Goal: Task Accomplishment & Management: Use online tool/utility

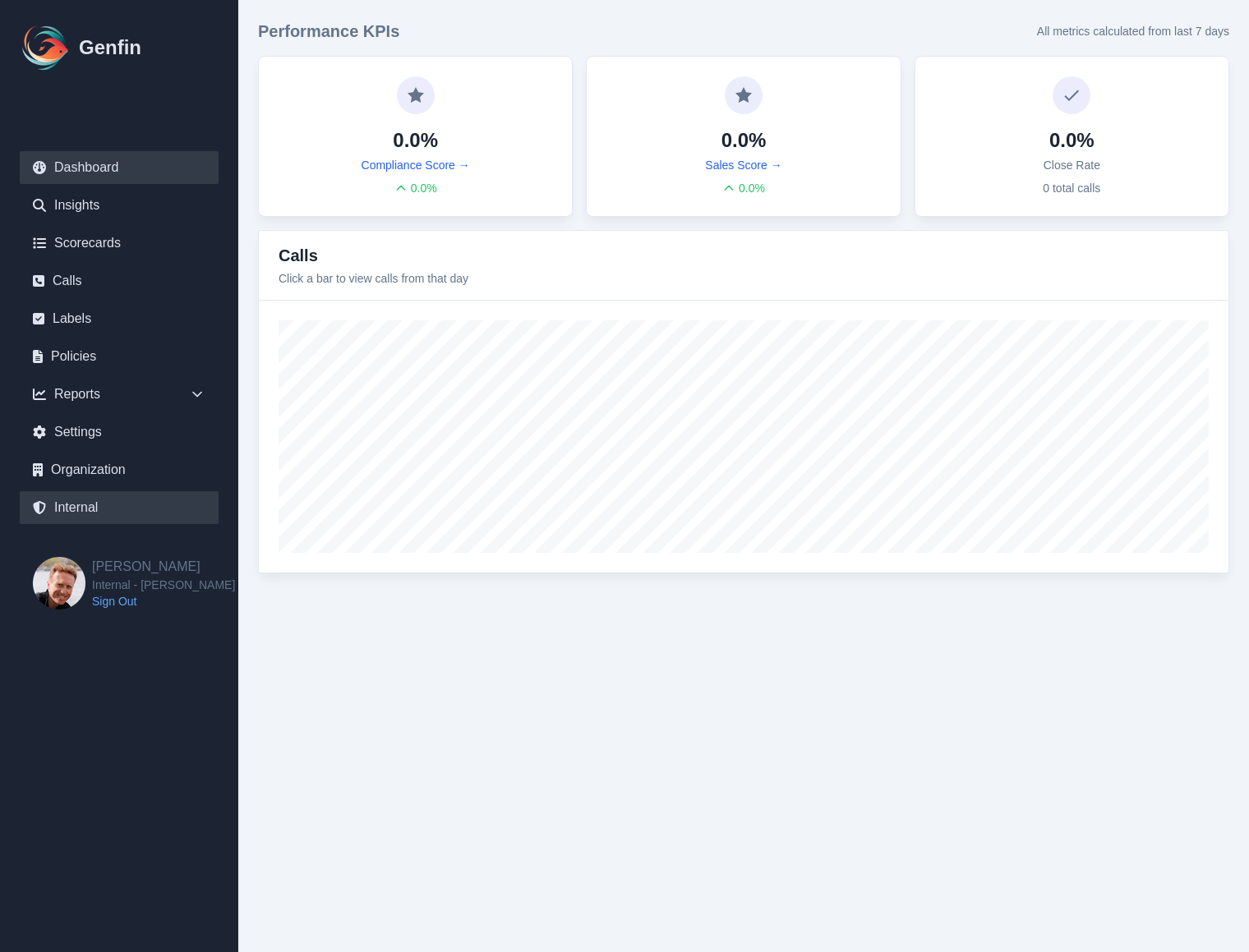
click at [77, 507] on link "Internal" at bounding box center [118, 507] width 198 height 33
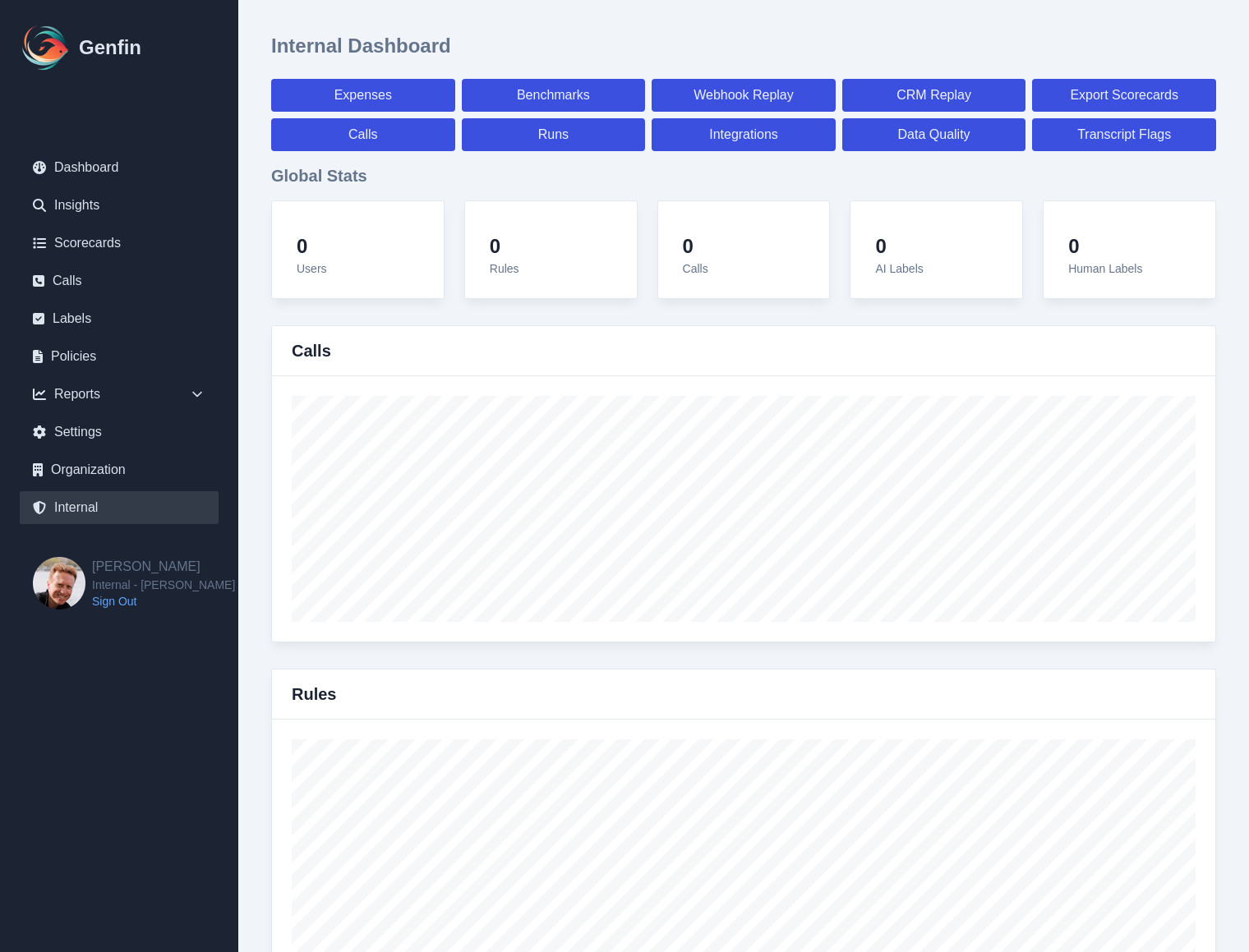
select select "paid"
select select "7"
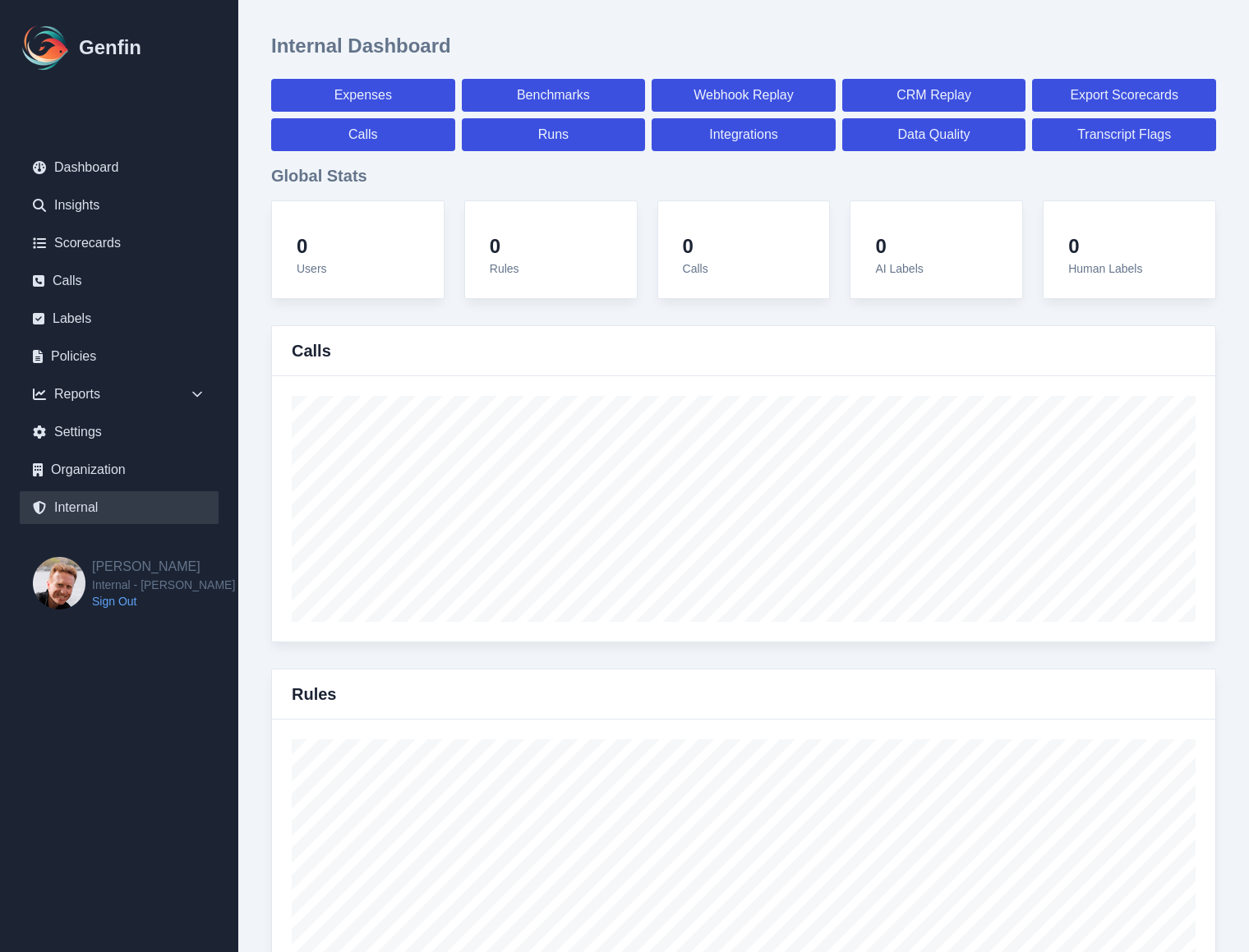
select select "paid"
select select "7"
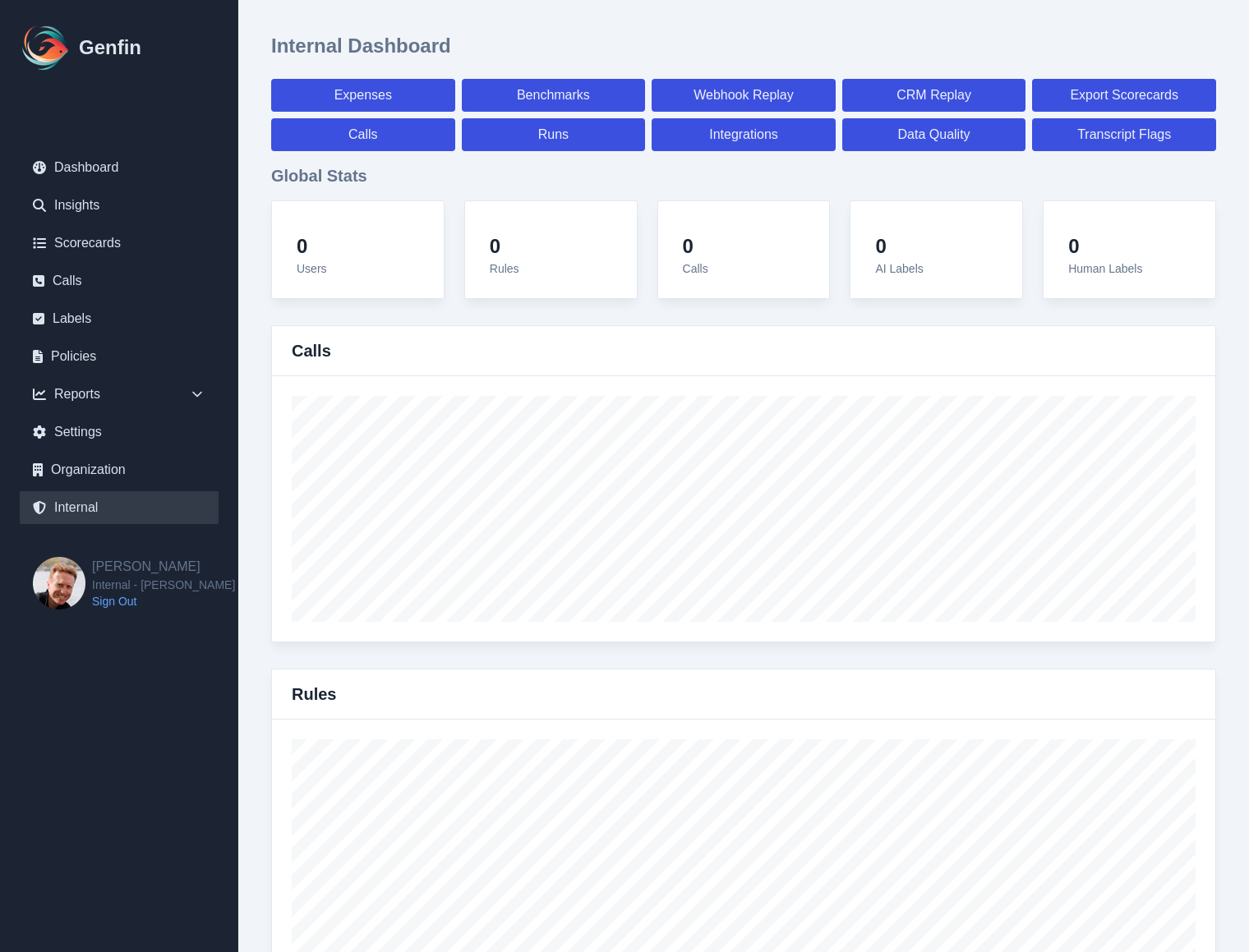
select select "7"
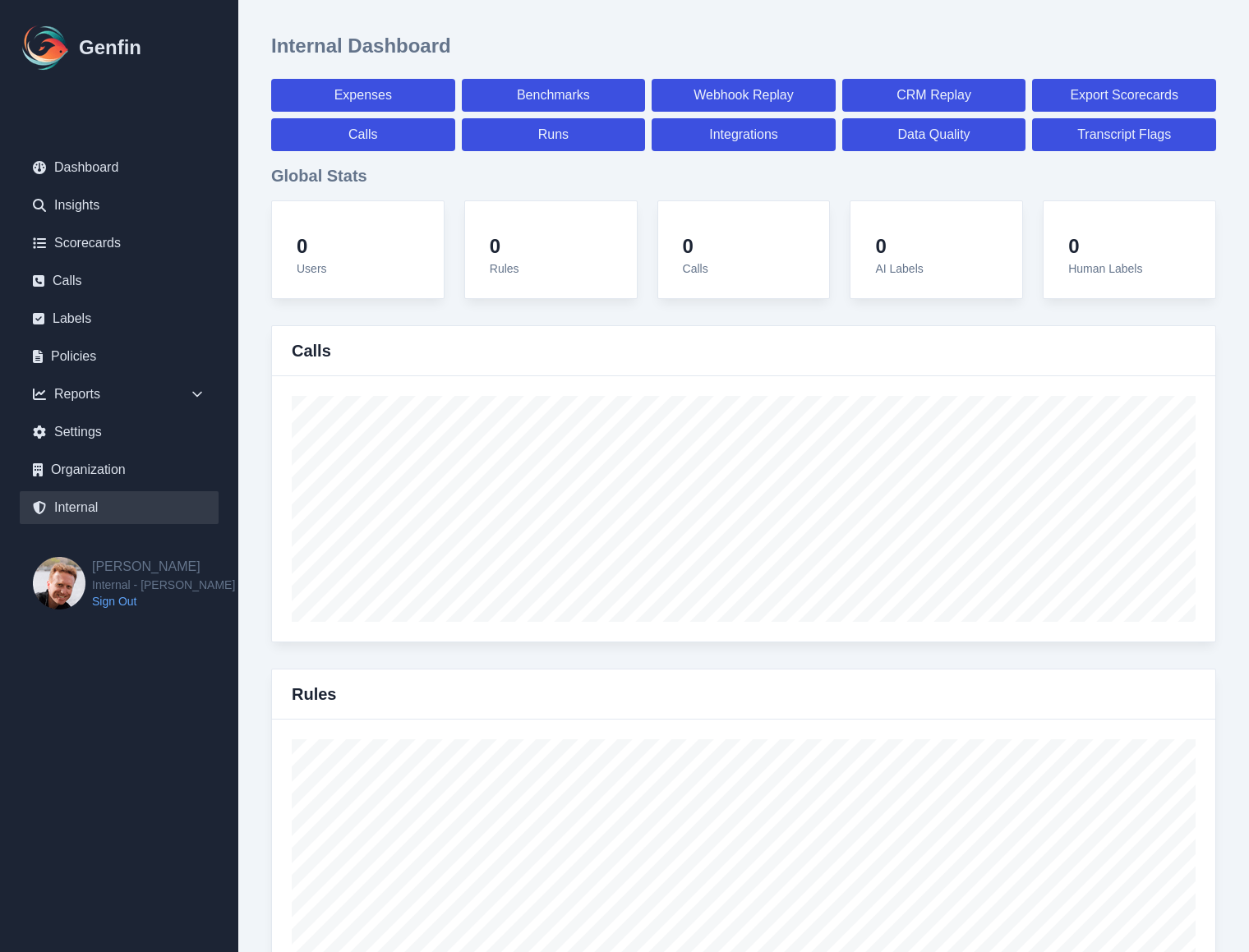
select select "7"
select select "paid"
select select "7"
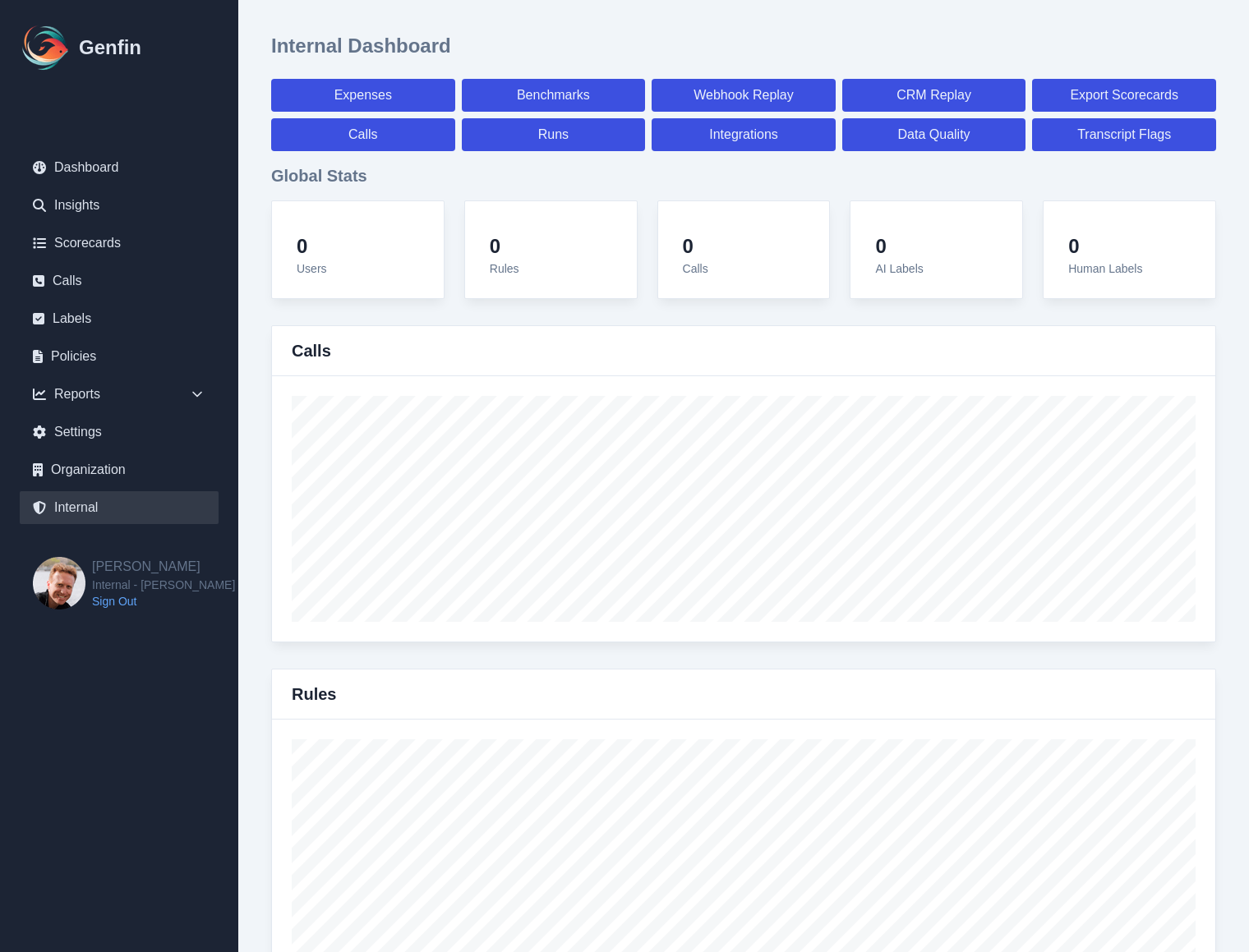
select select "7"
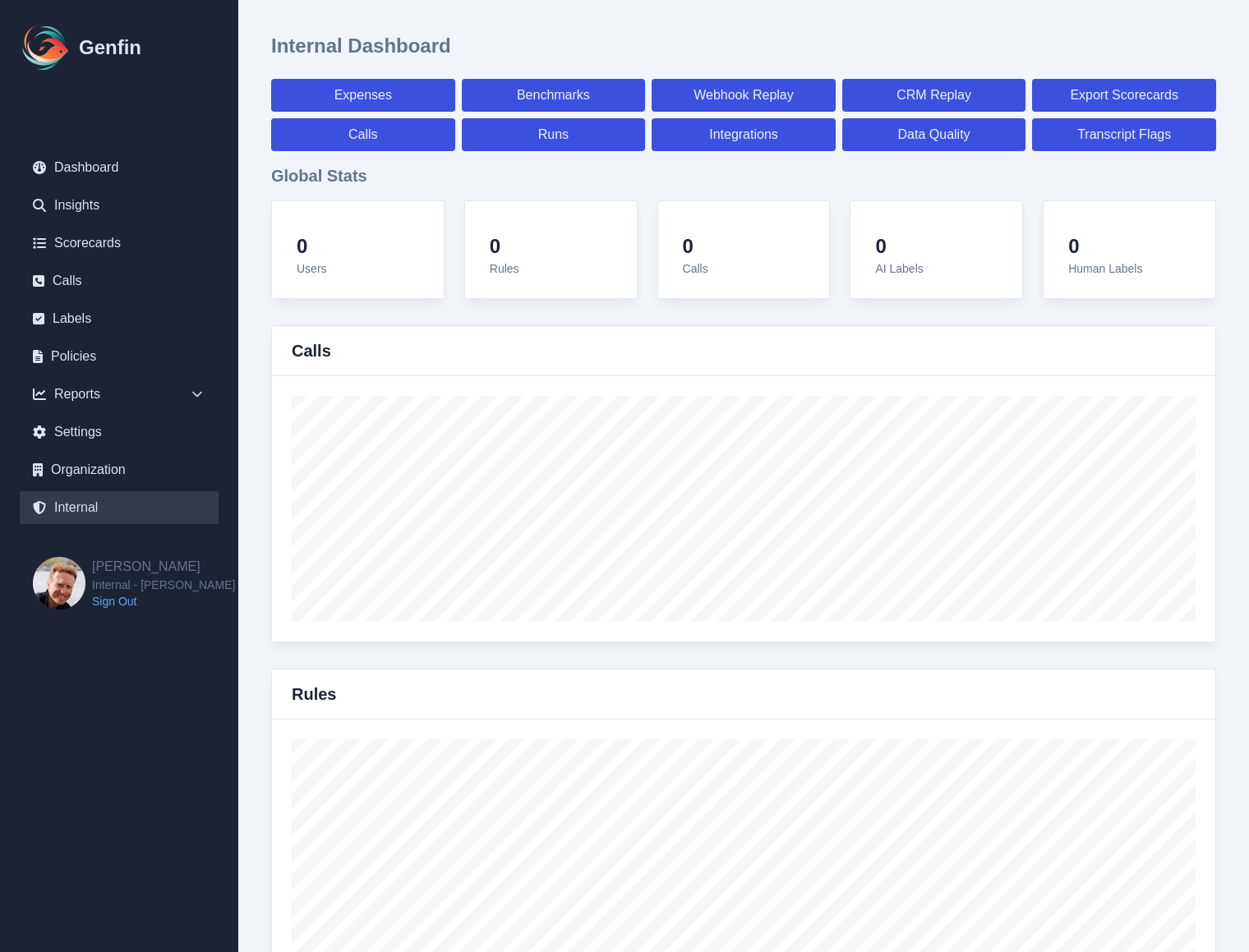
select select "7"
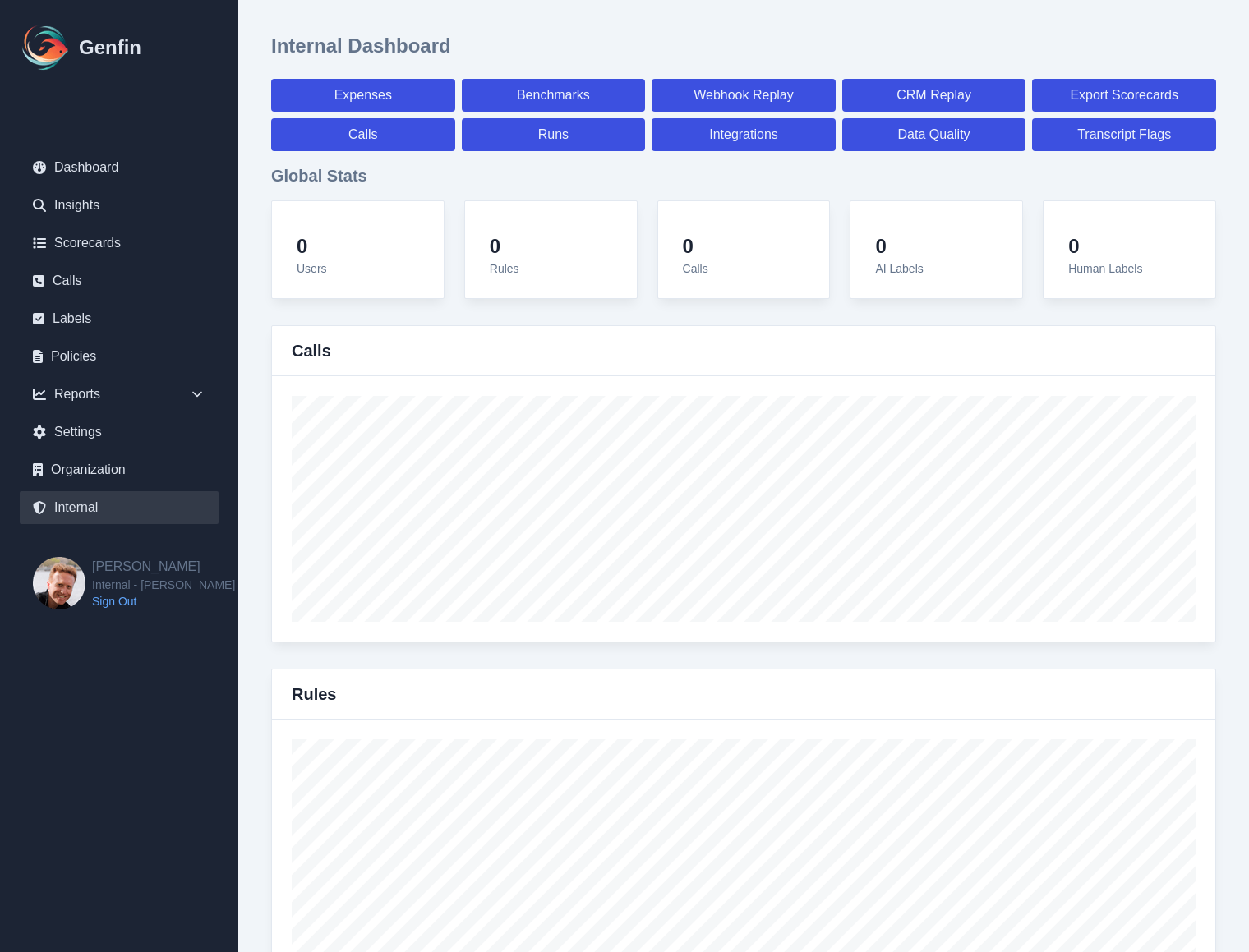
select select "7"
select select "paid"
select select "7"
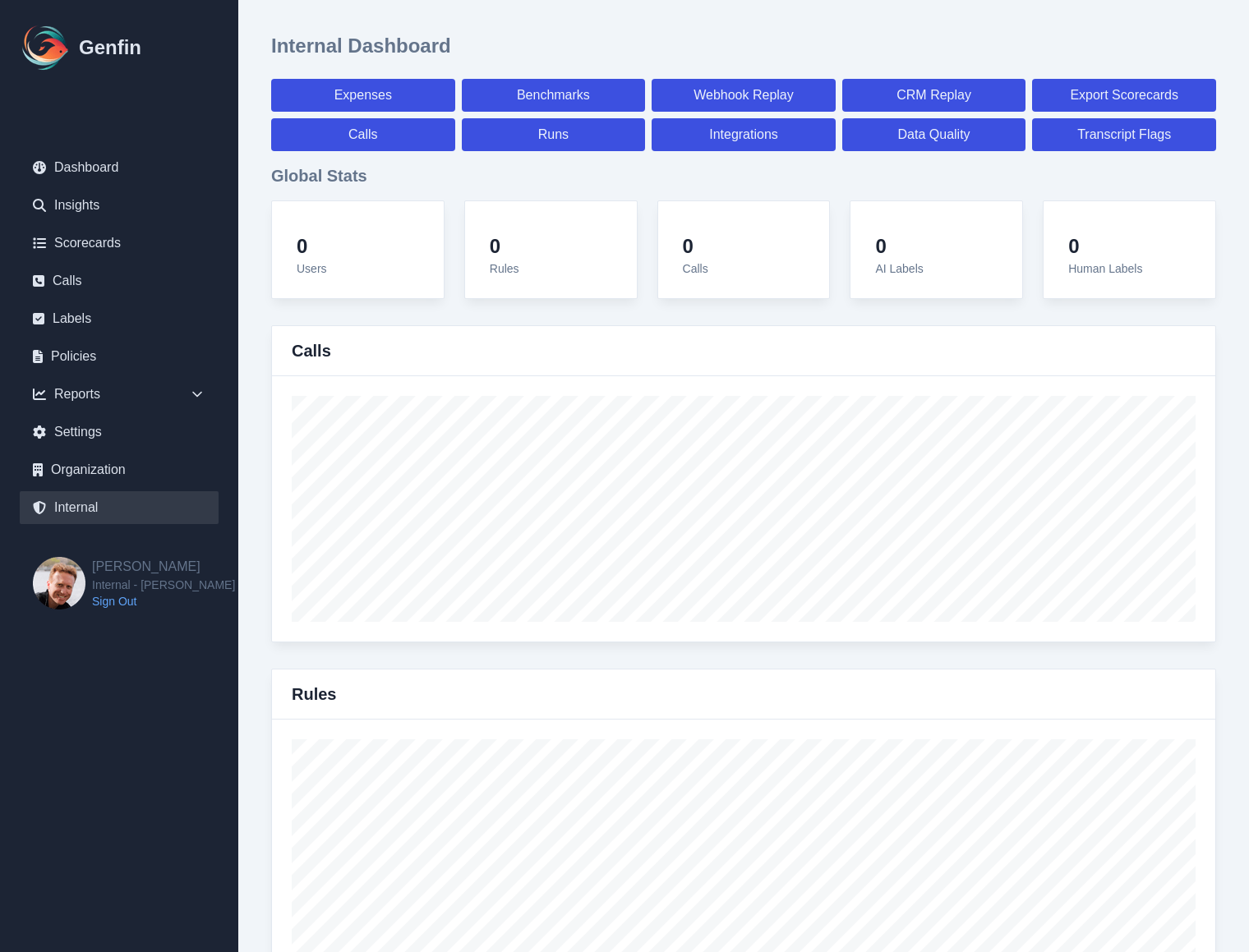
select select "7"
select select "paid"
select select "7"
select select "paid"
select select "7"
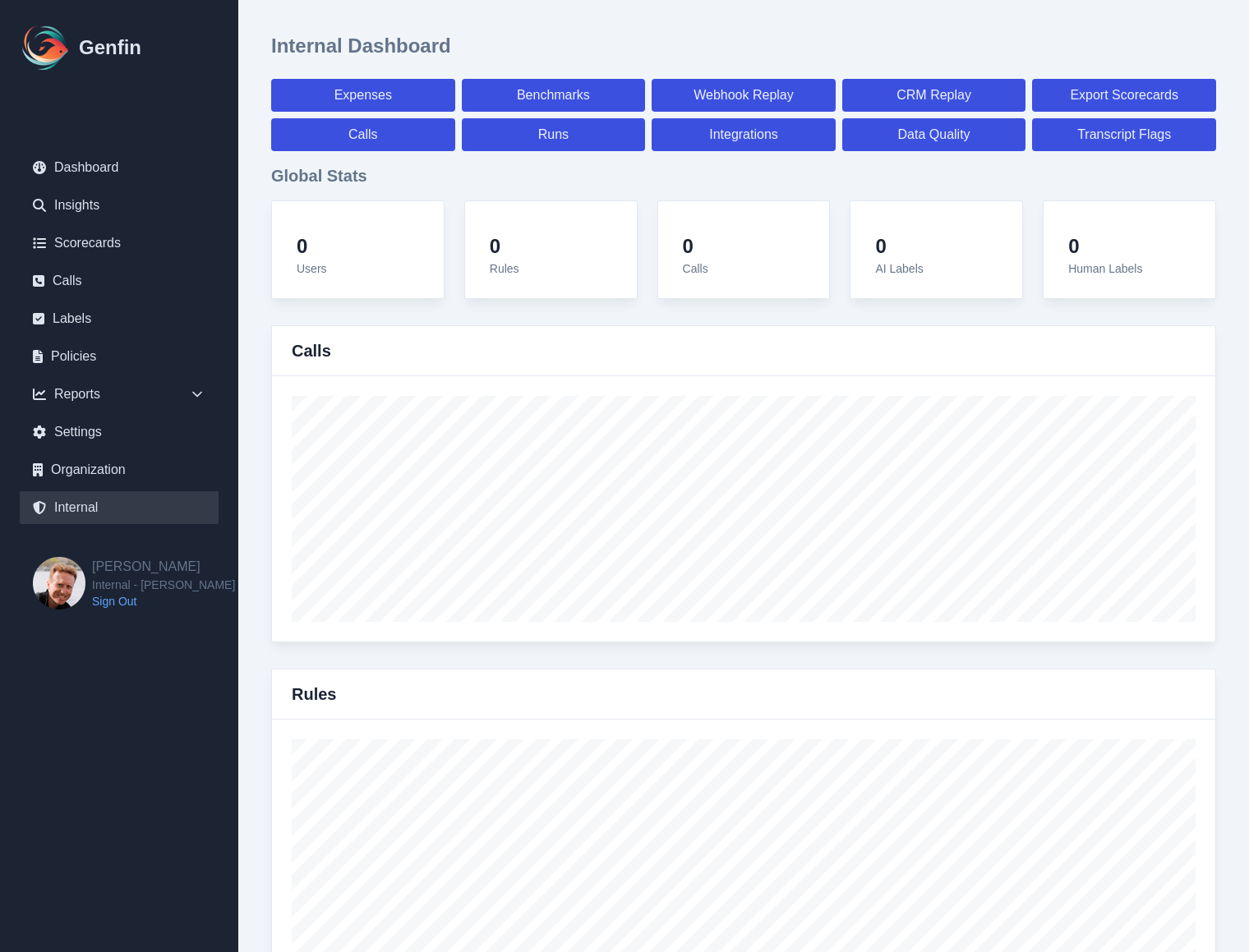
select select "7"
select select "paid"
select select "7"
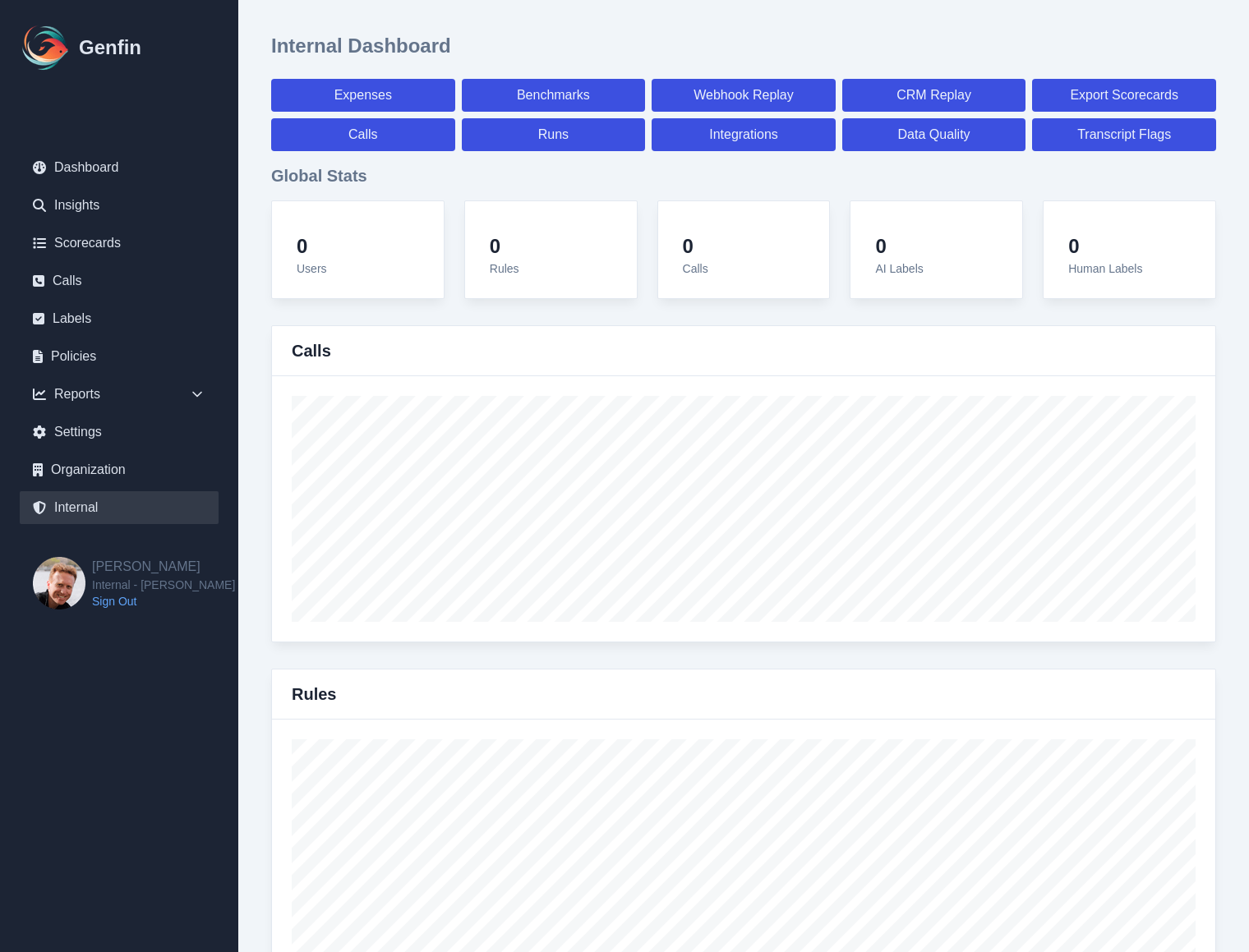
select select "7"
select select "paid"
select select "7"
select select "paid"
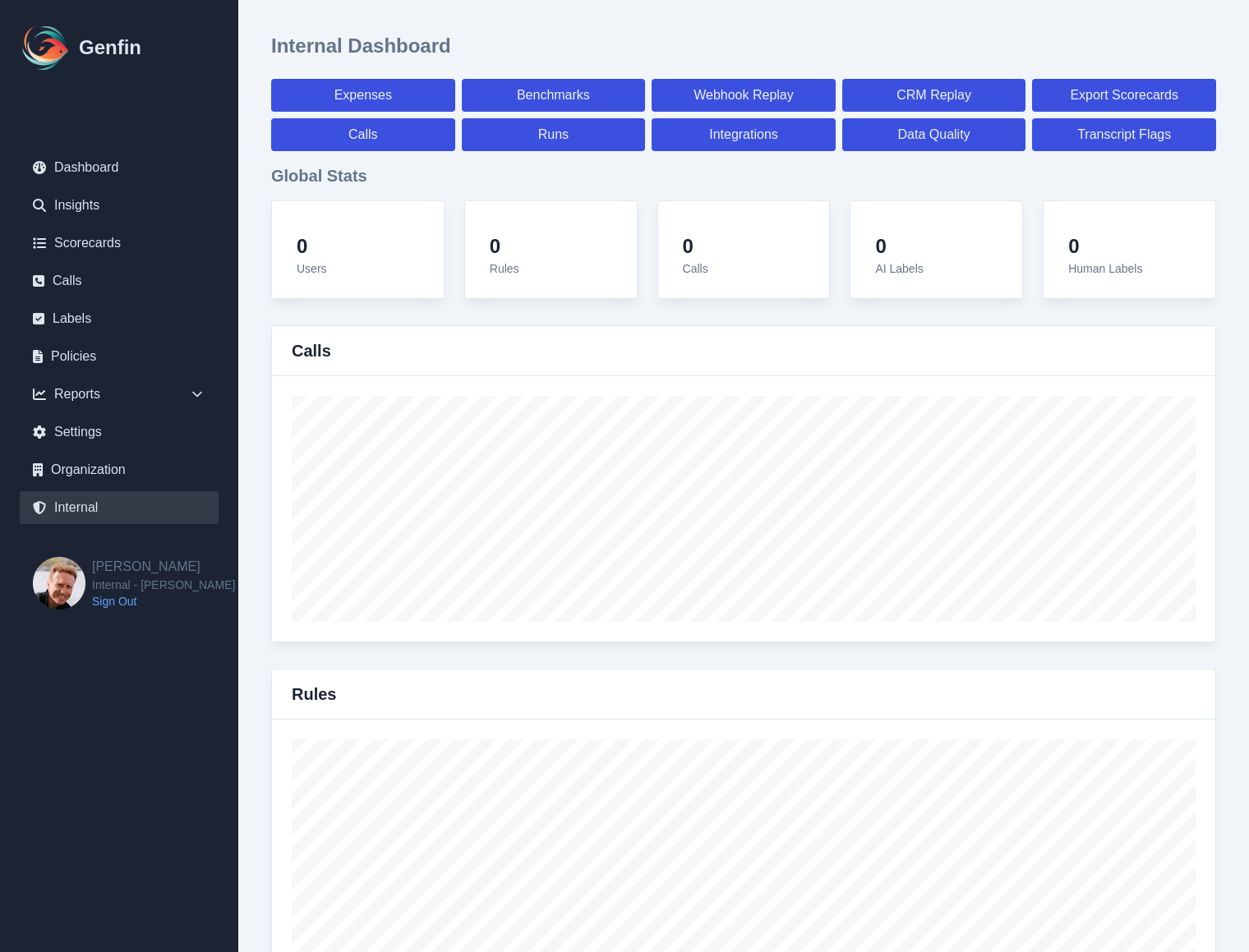
select select "7"
select select "paid"
select select "7"
select select "paid"
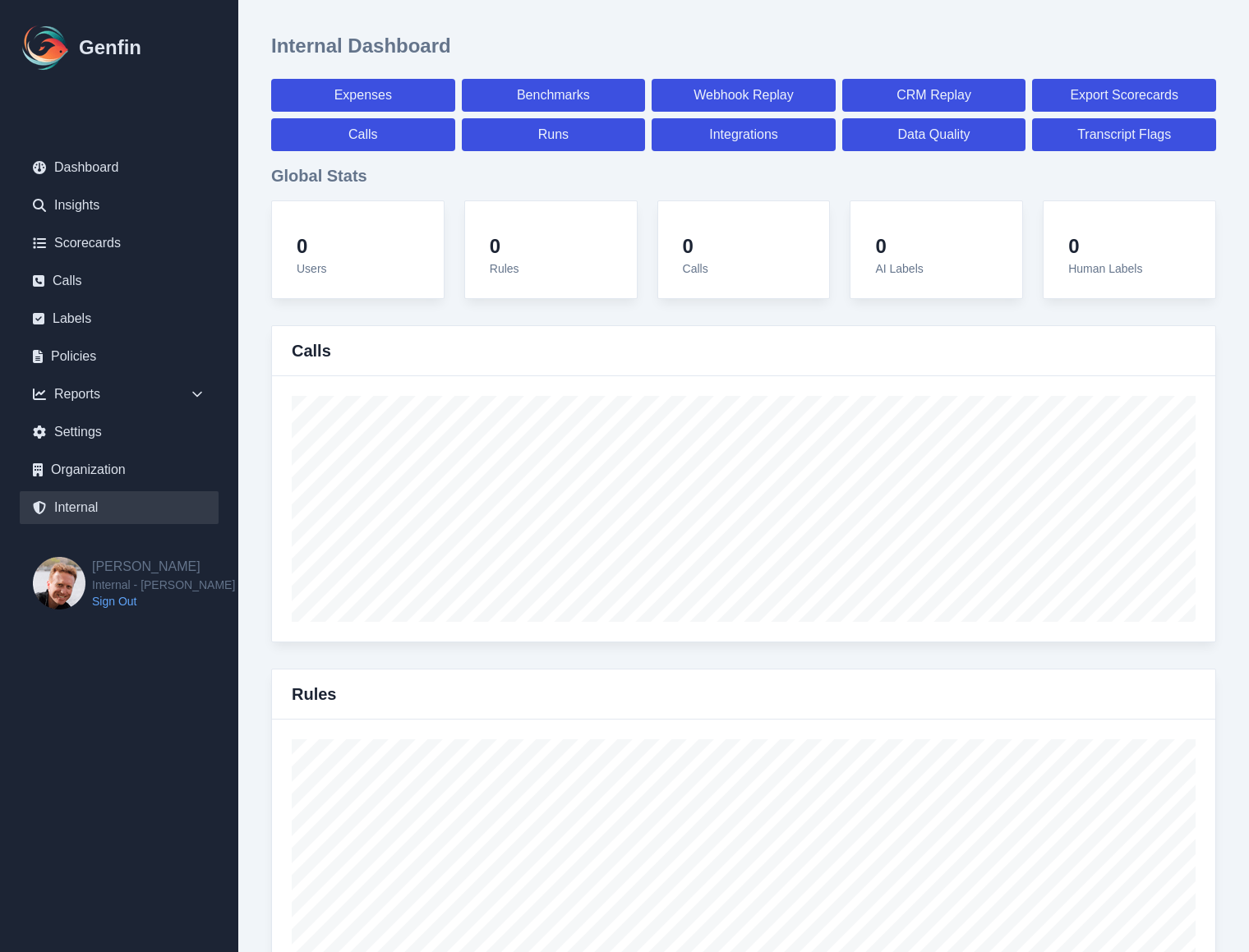
select select "7"
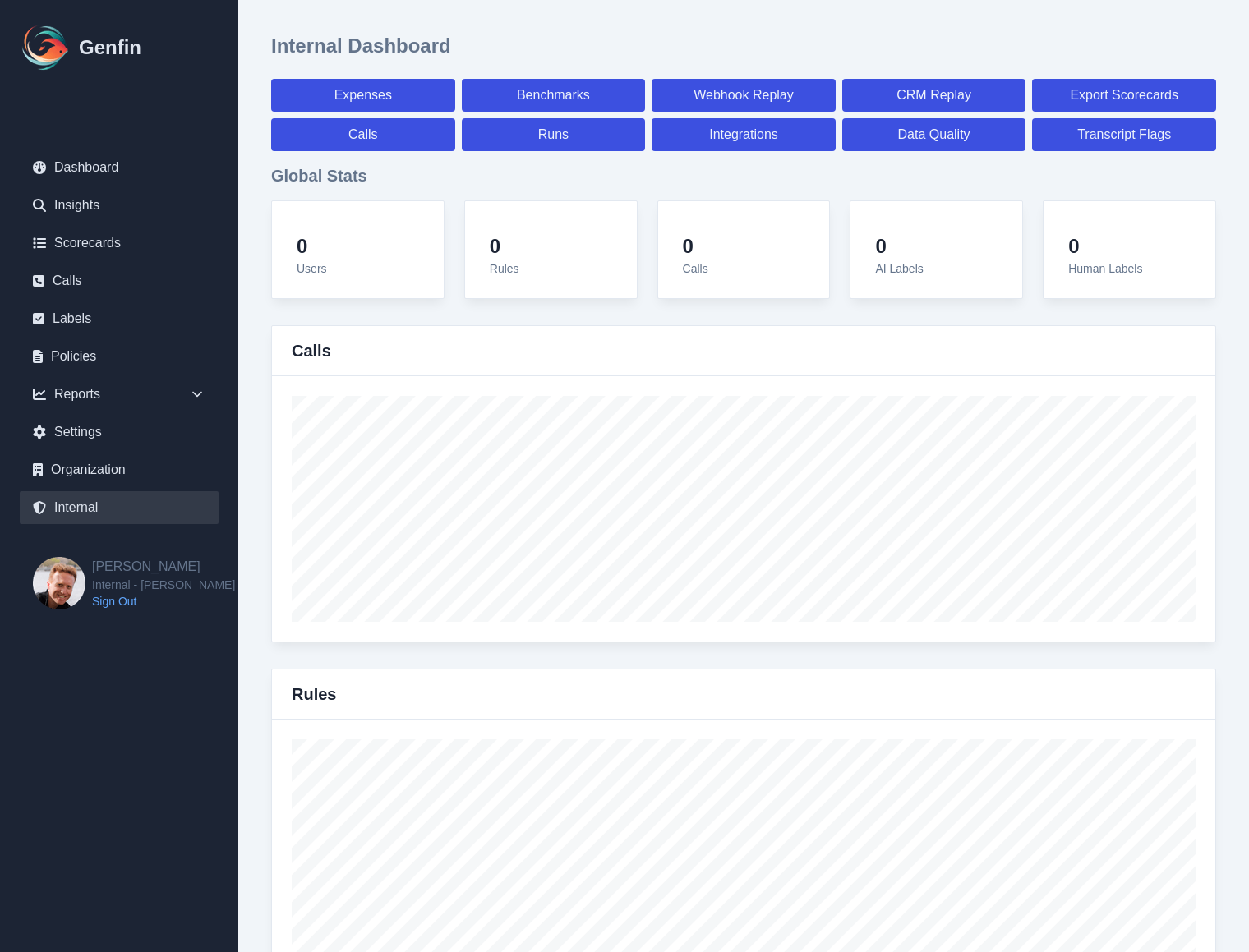
select select "7"
select select "paid"
select select "7"
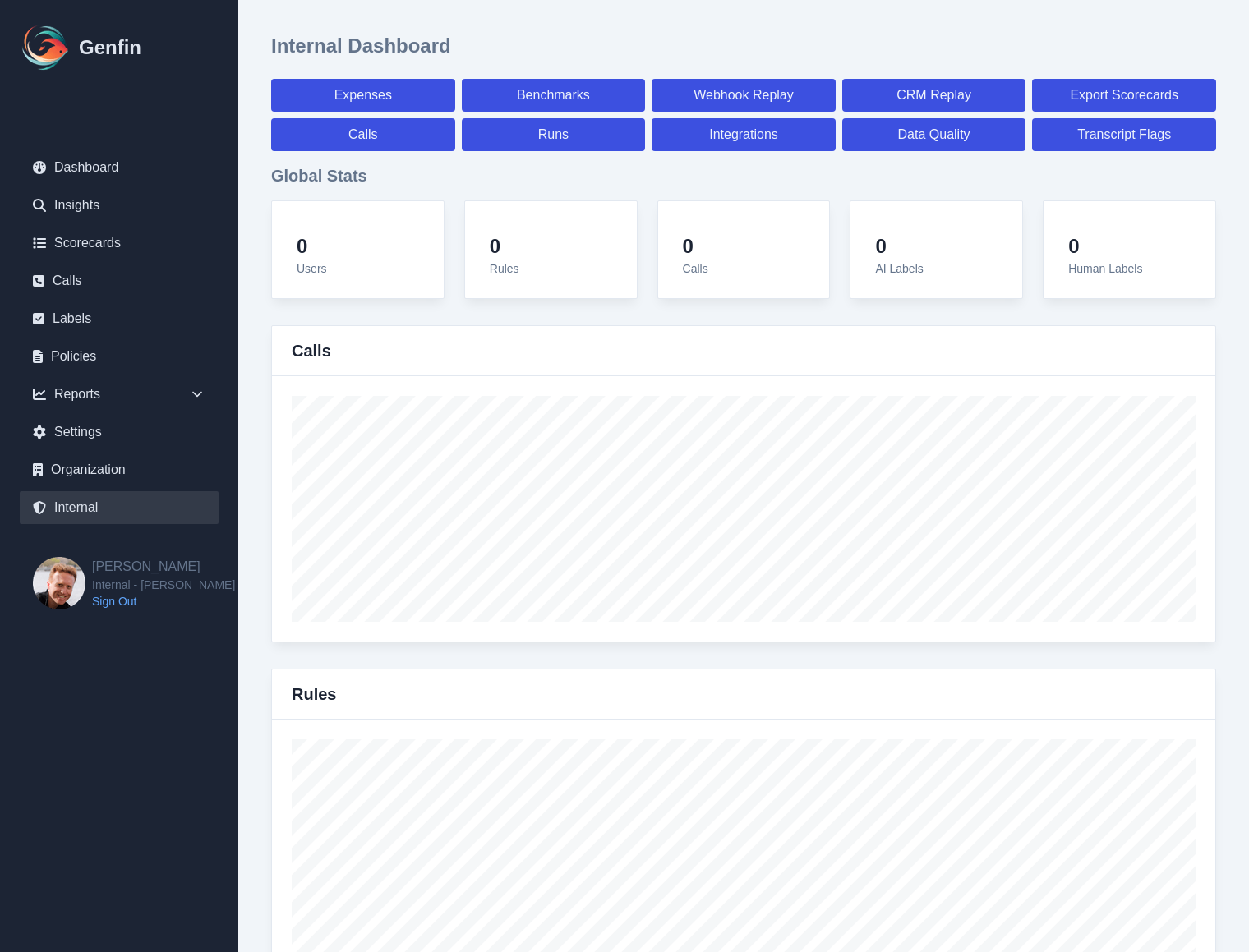
select select "7"
select select "paid"
select select "7"
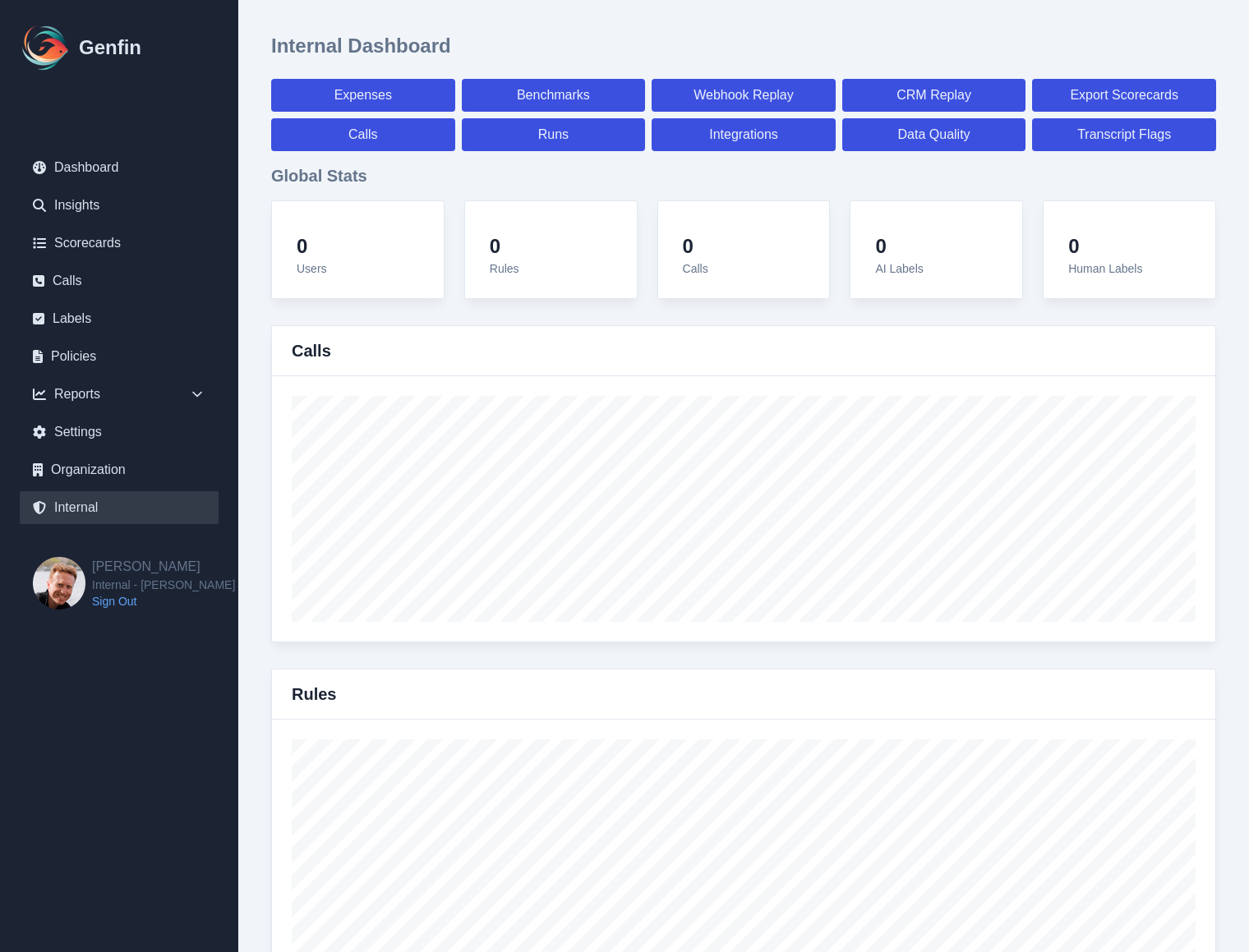
select select "7"
select select "paid"
select select "7"
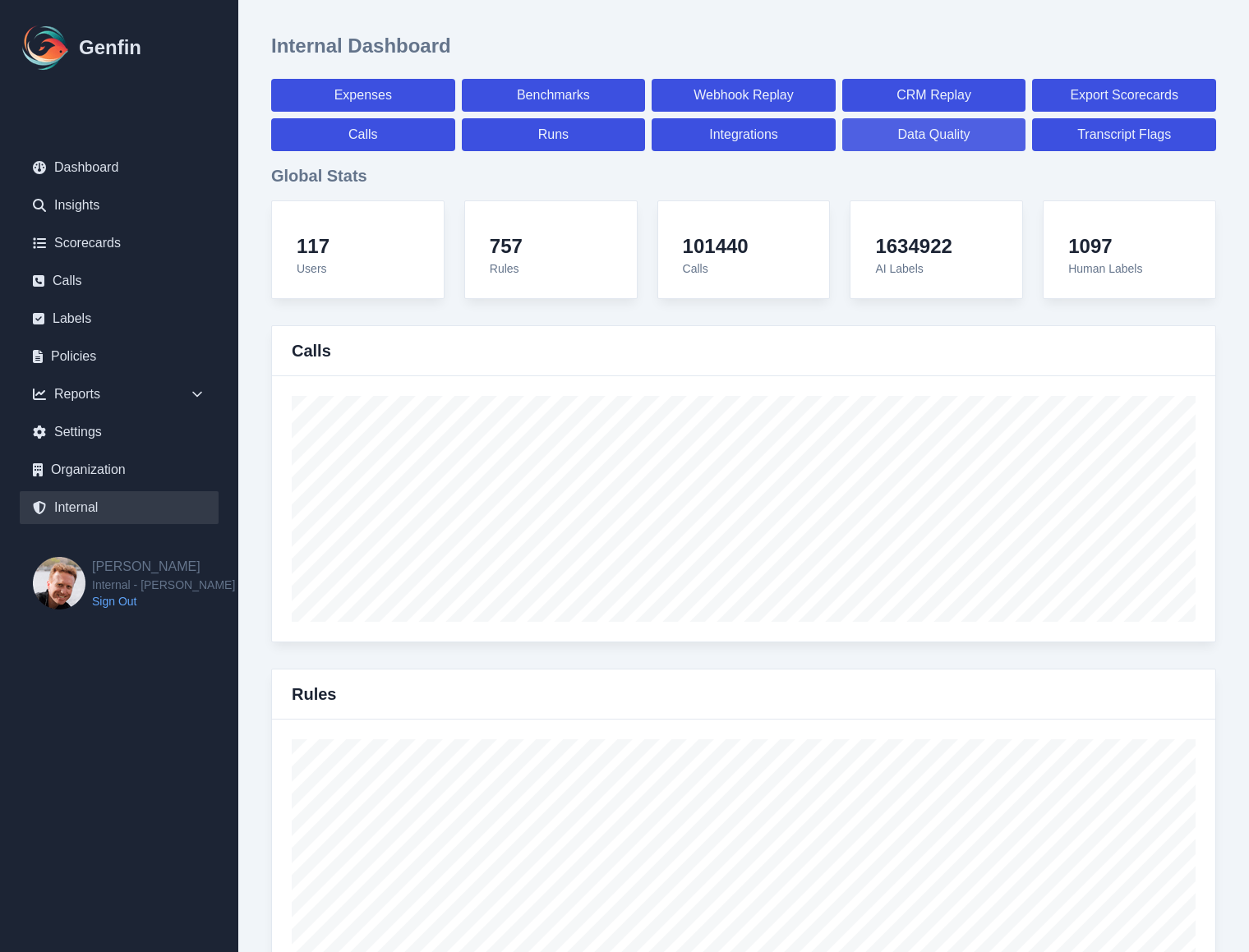
click at [929, 141] on link "Data Quality" at bounding box center [934, 134] width 184 height 33
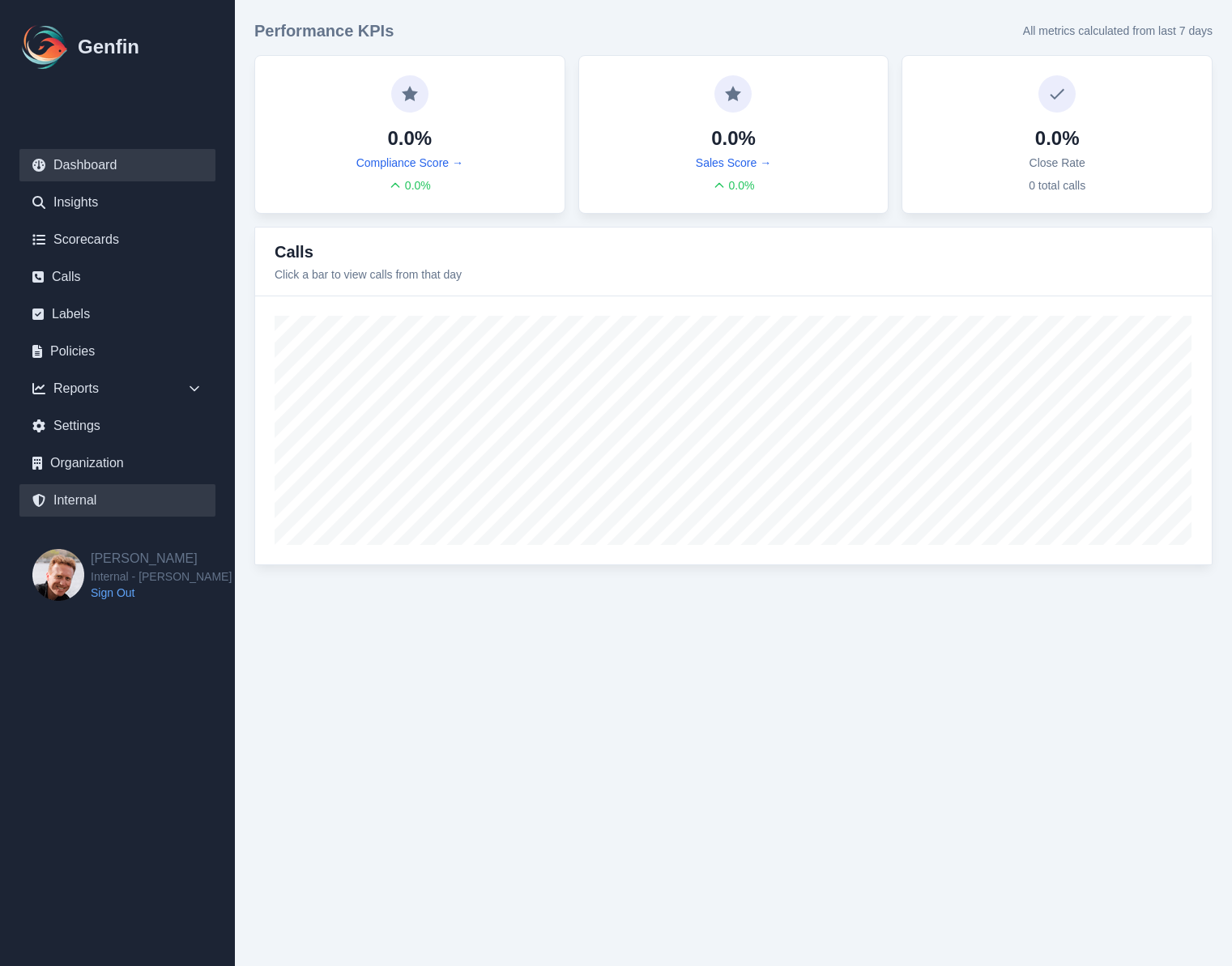
click at [143, 497] on link "Internal" at bounding box center [117, 500] width 196 height 32
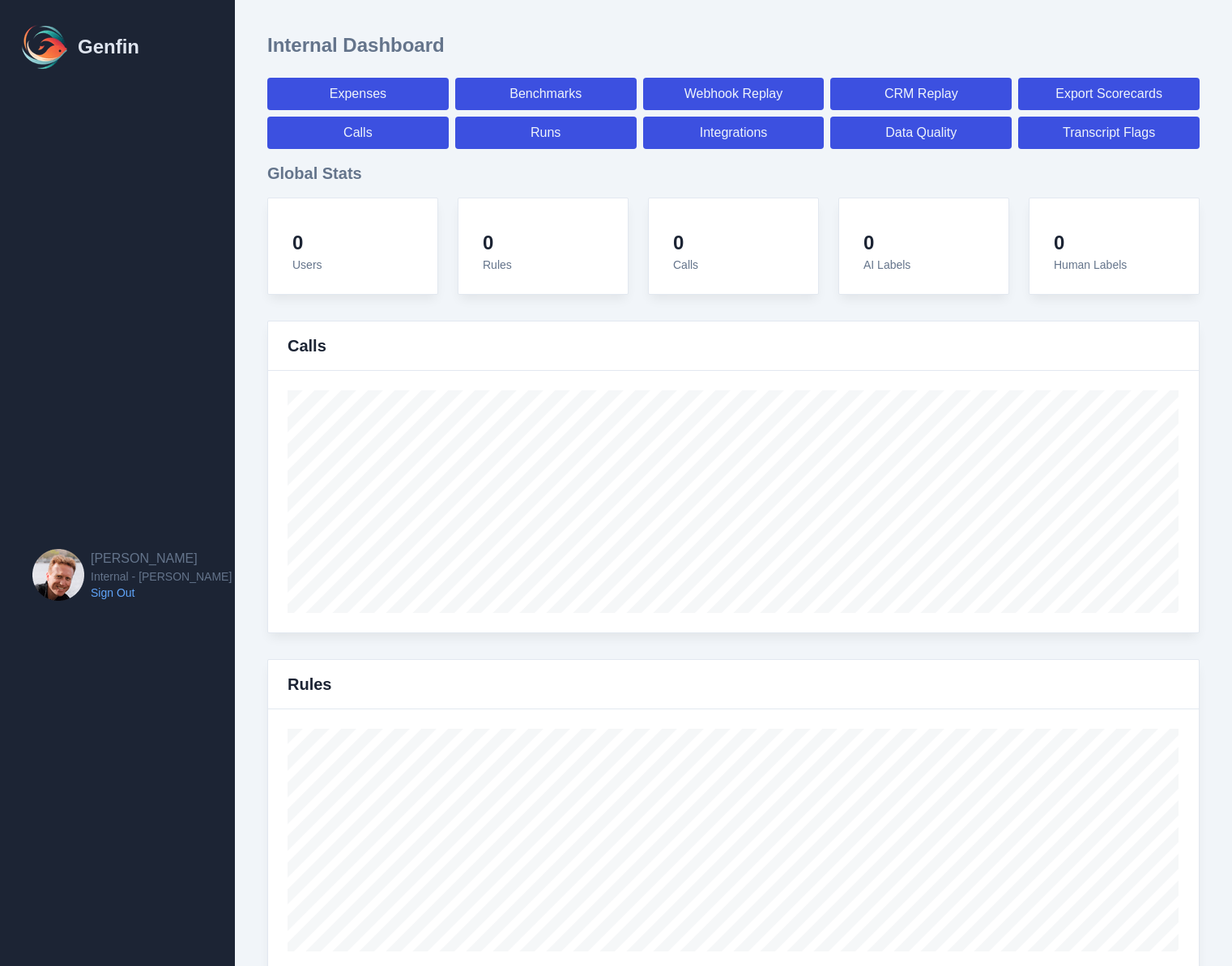
select select "paid"
select select "7"
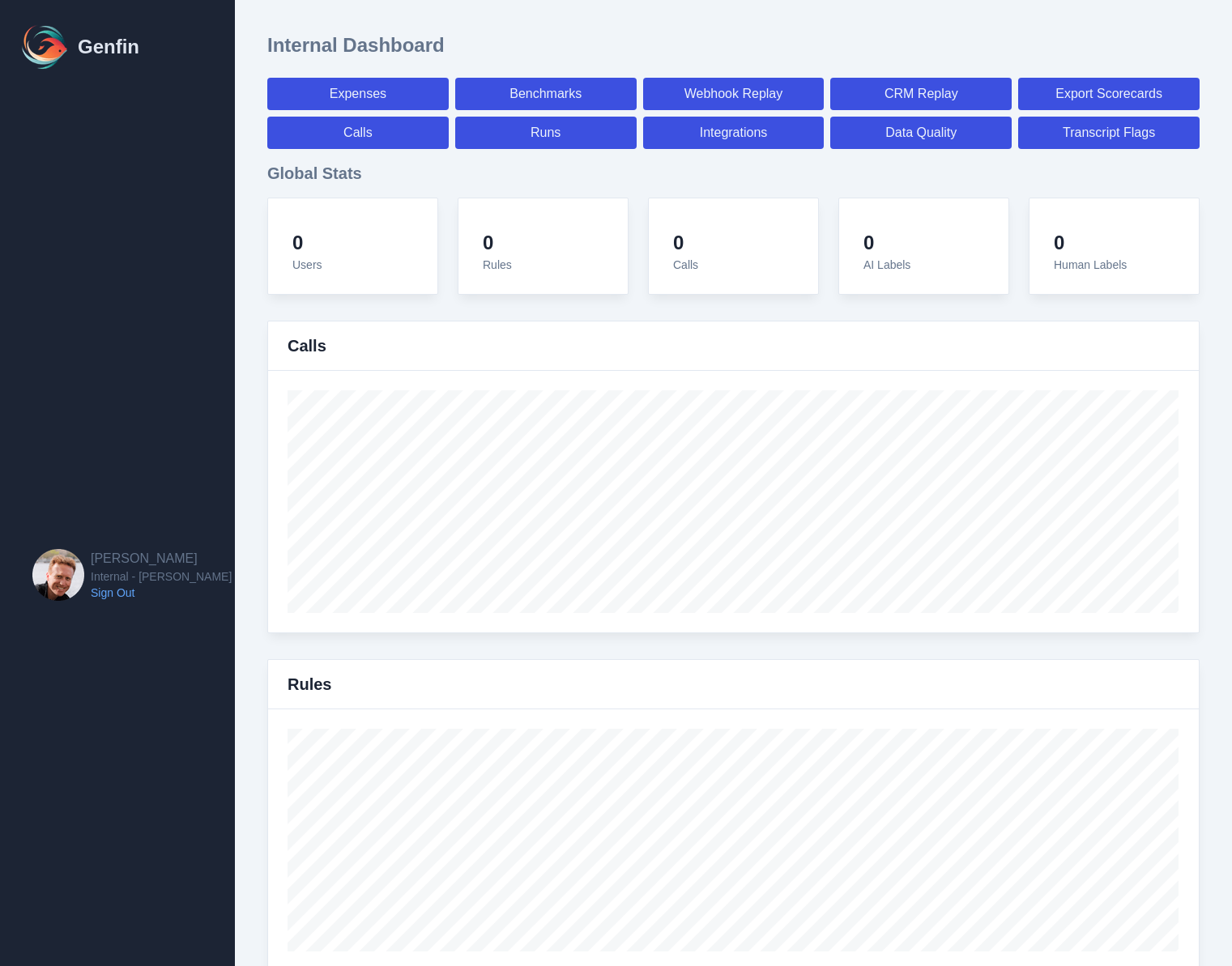
select select "paid"
select select "7"
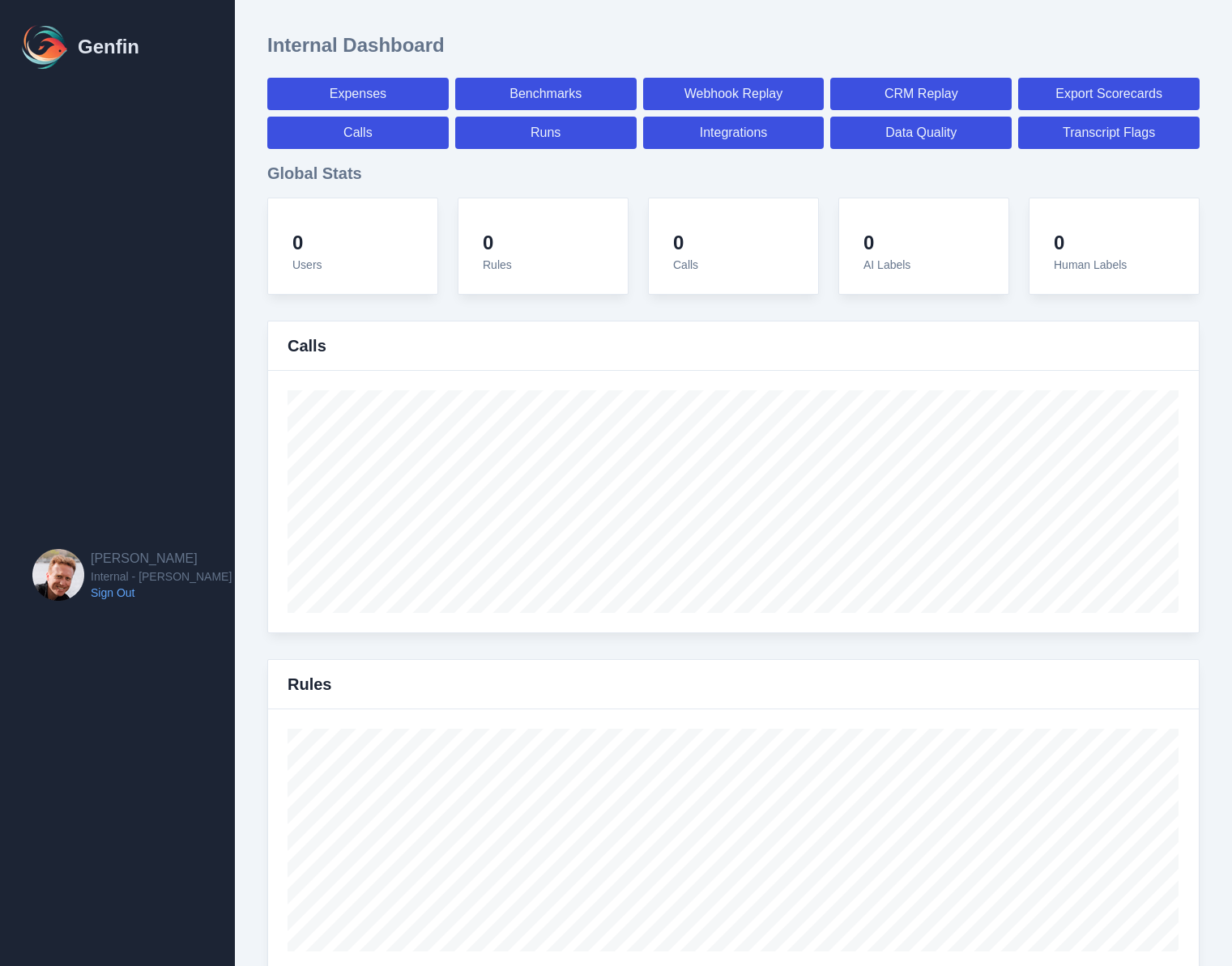
select select "7"
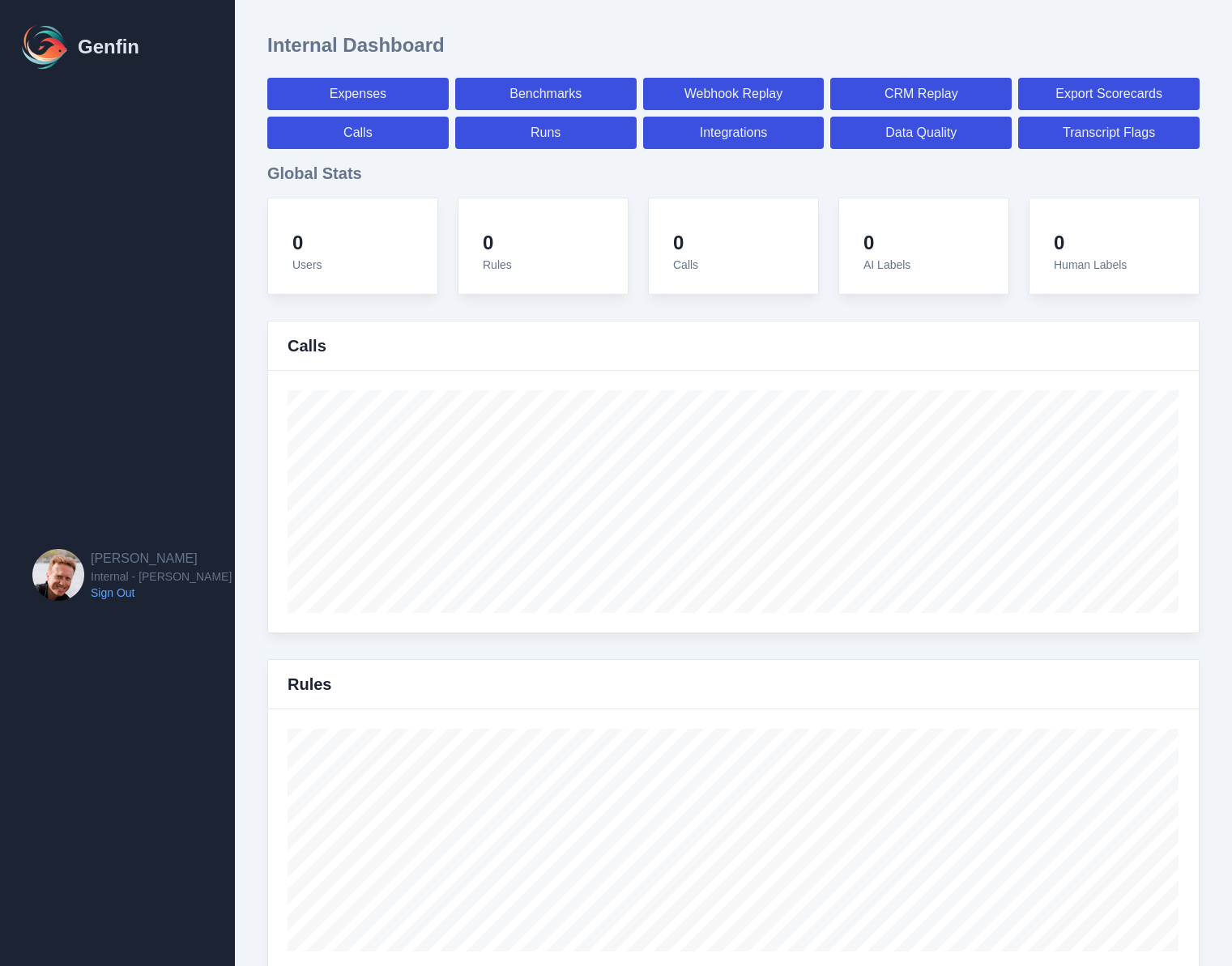
select select "7"
select select "paid"
select select "7"
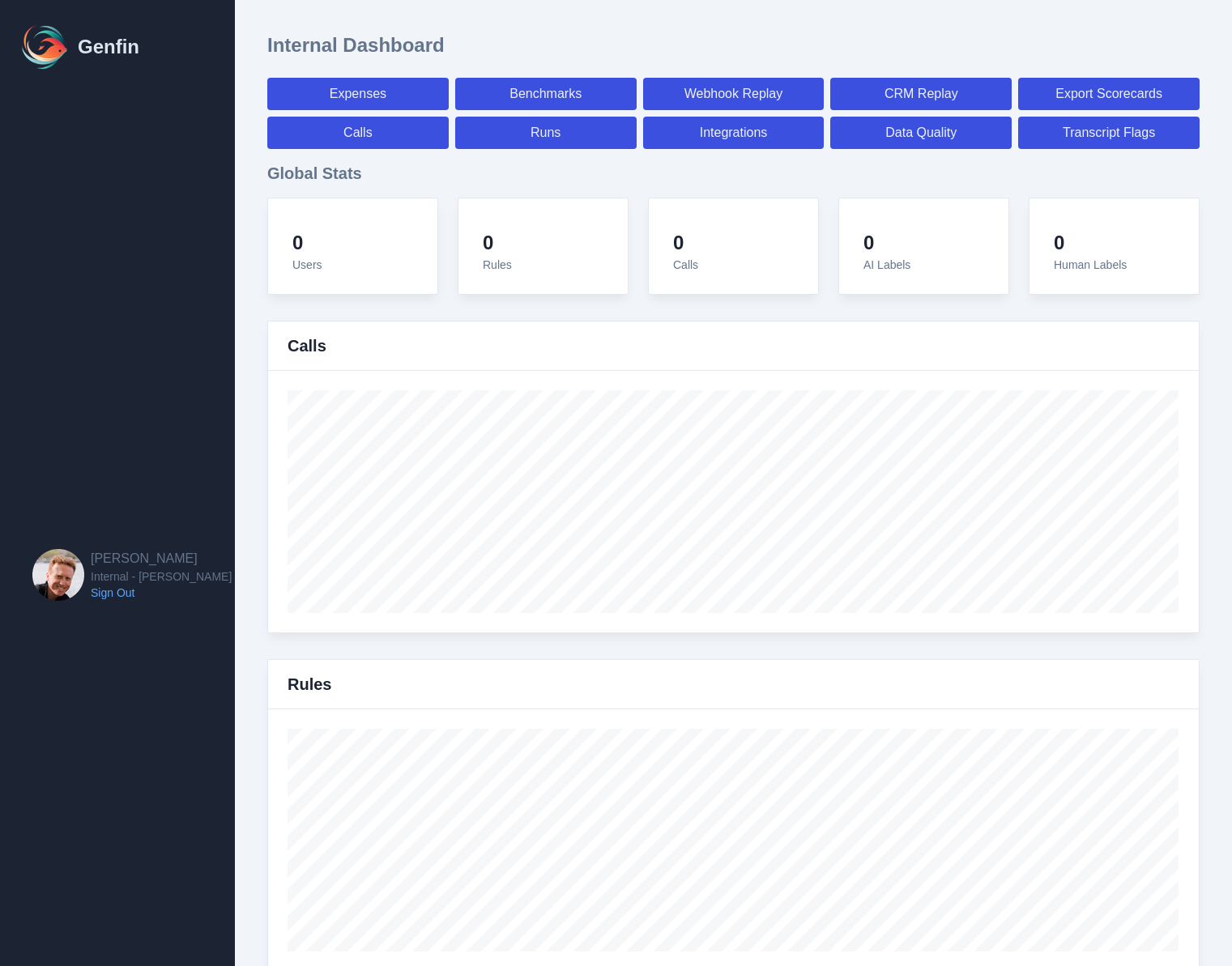
select select "7"
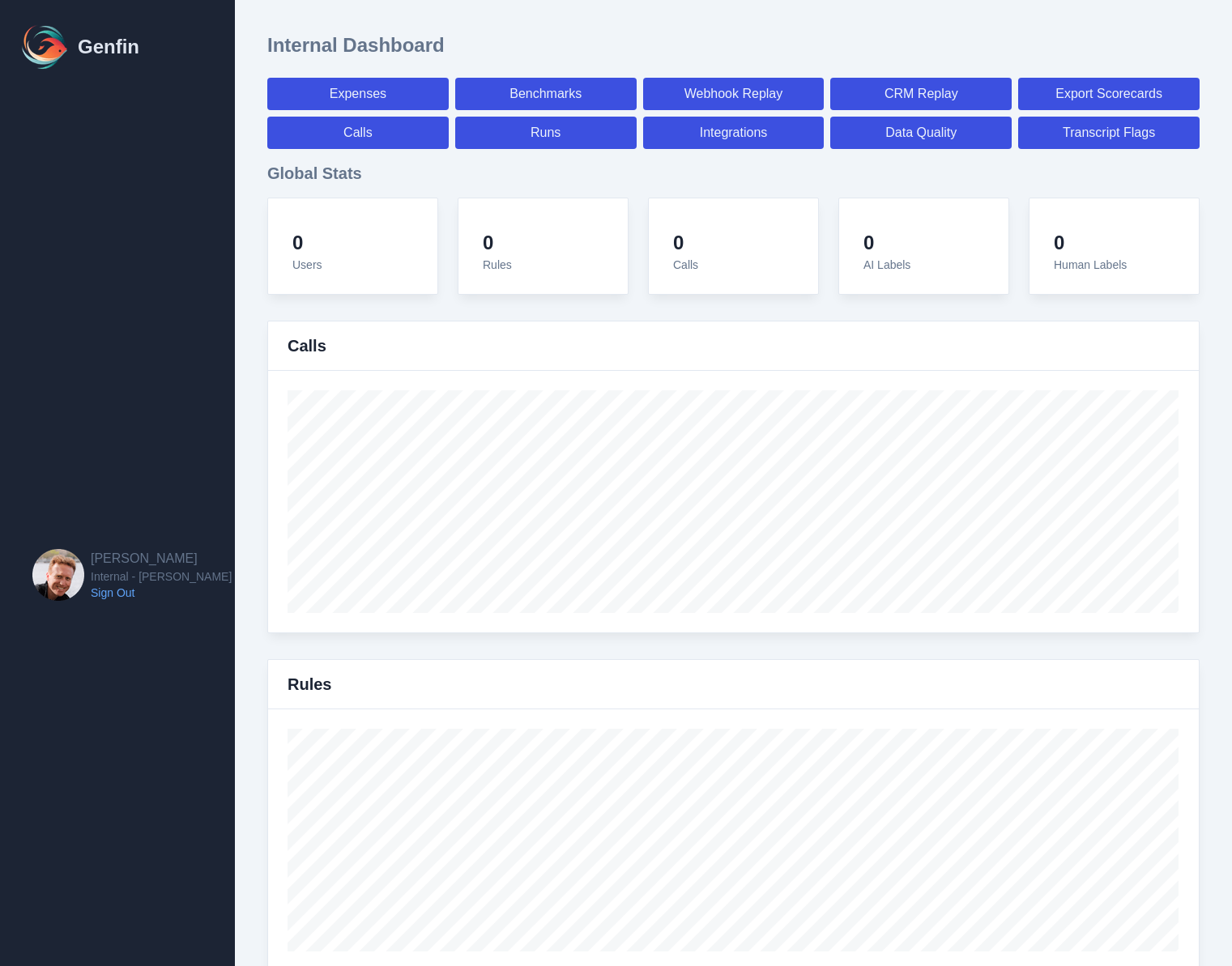
select select "7"
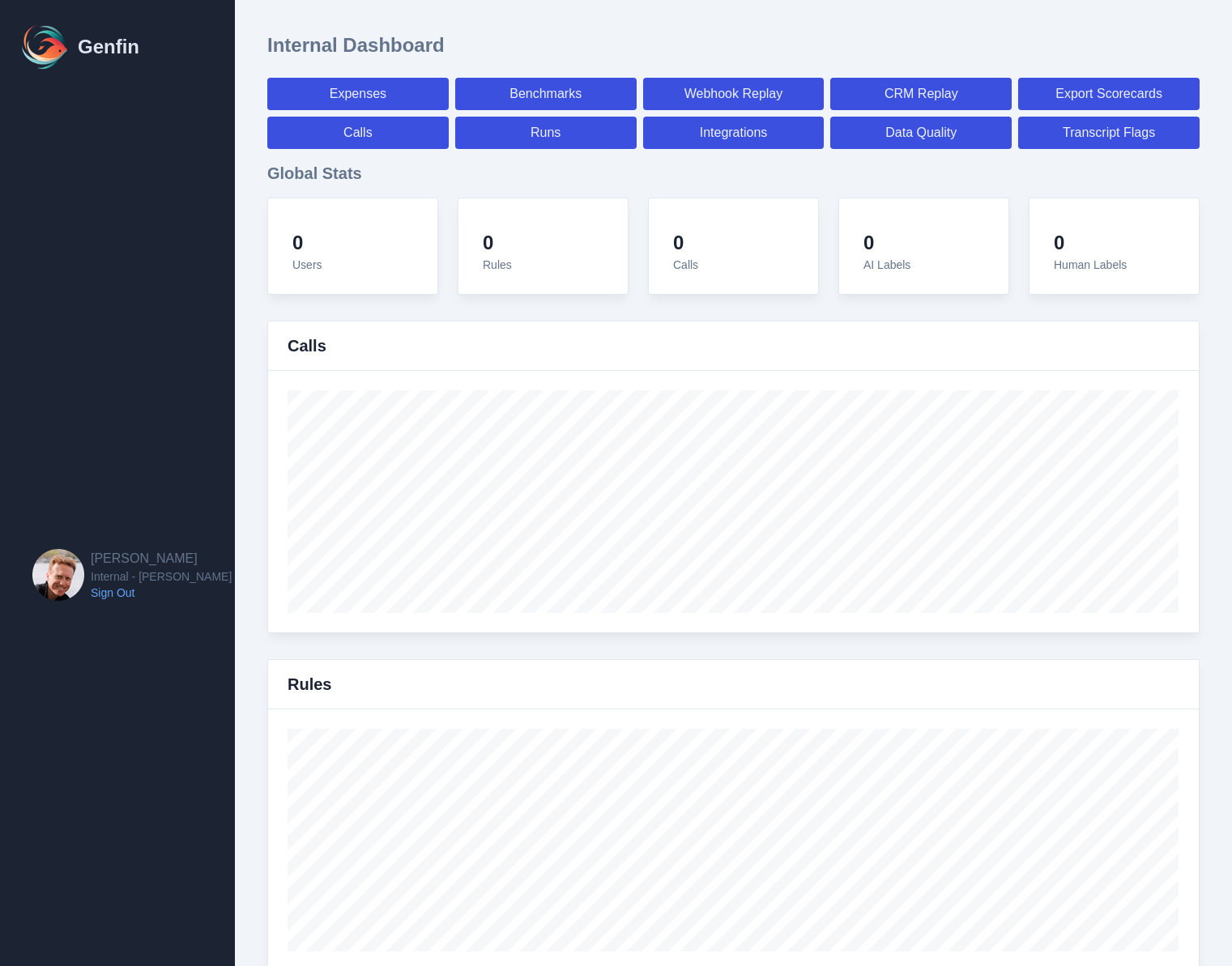
select select "7"
select select "paid"
select select "7"
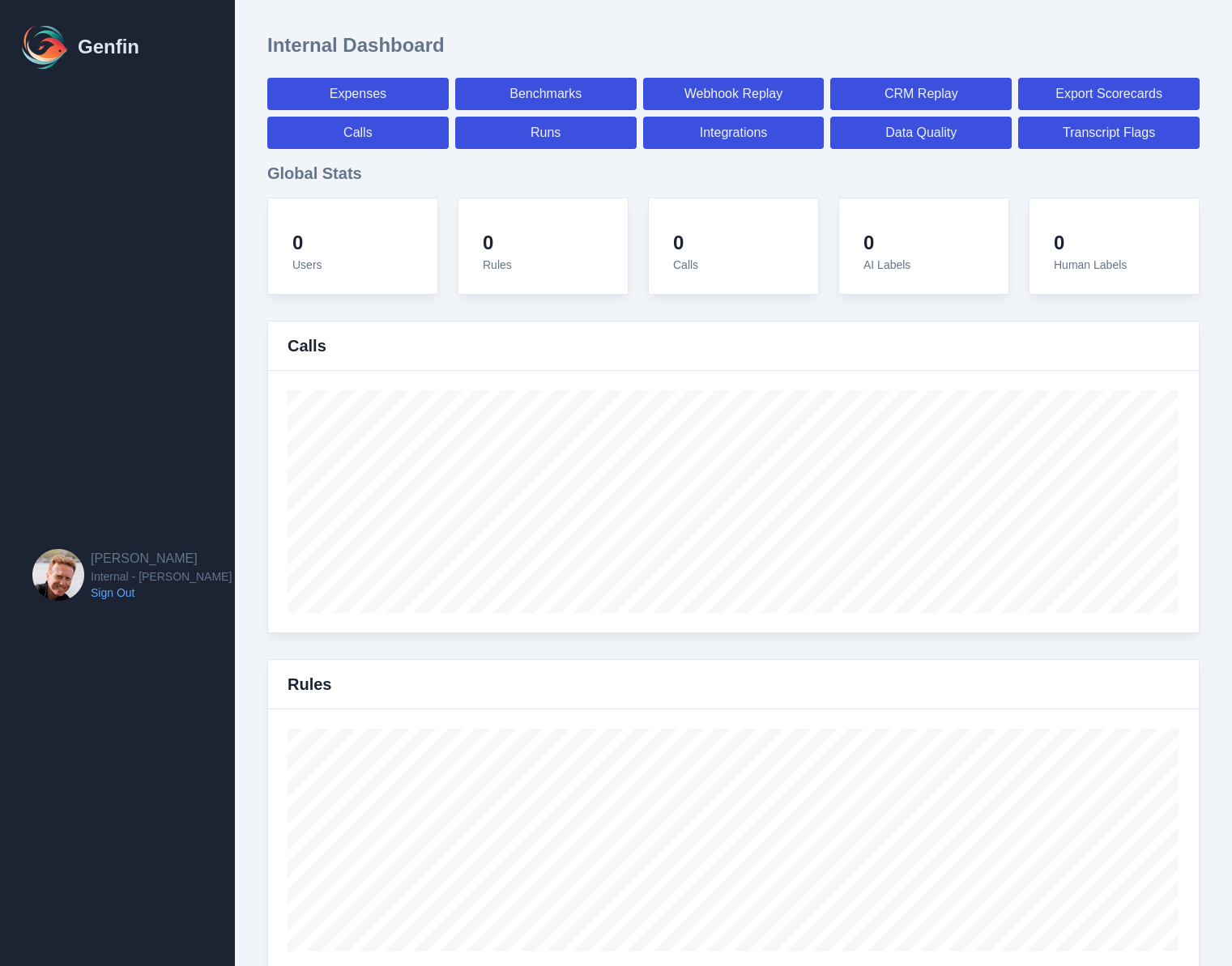
select select "7"
select select "paid"
select select "7"
select select "paid"
select select "7"
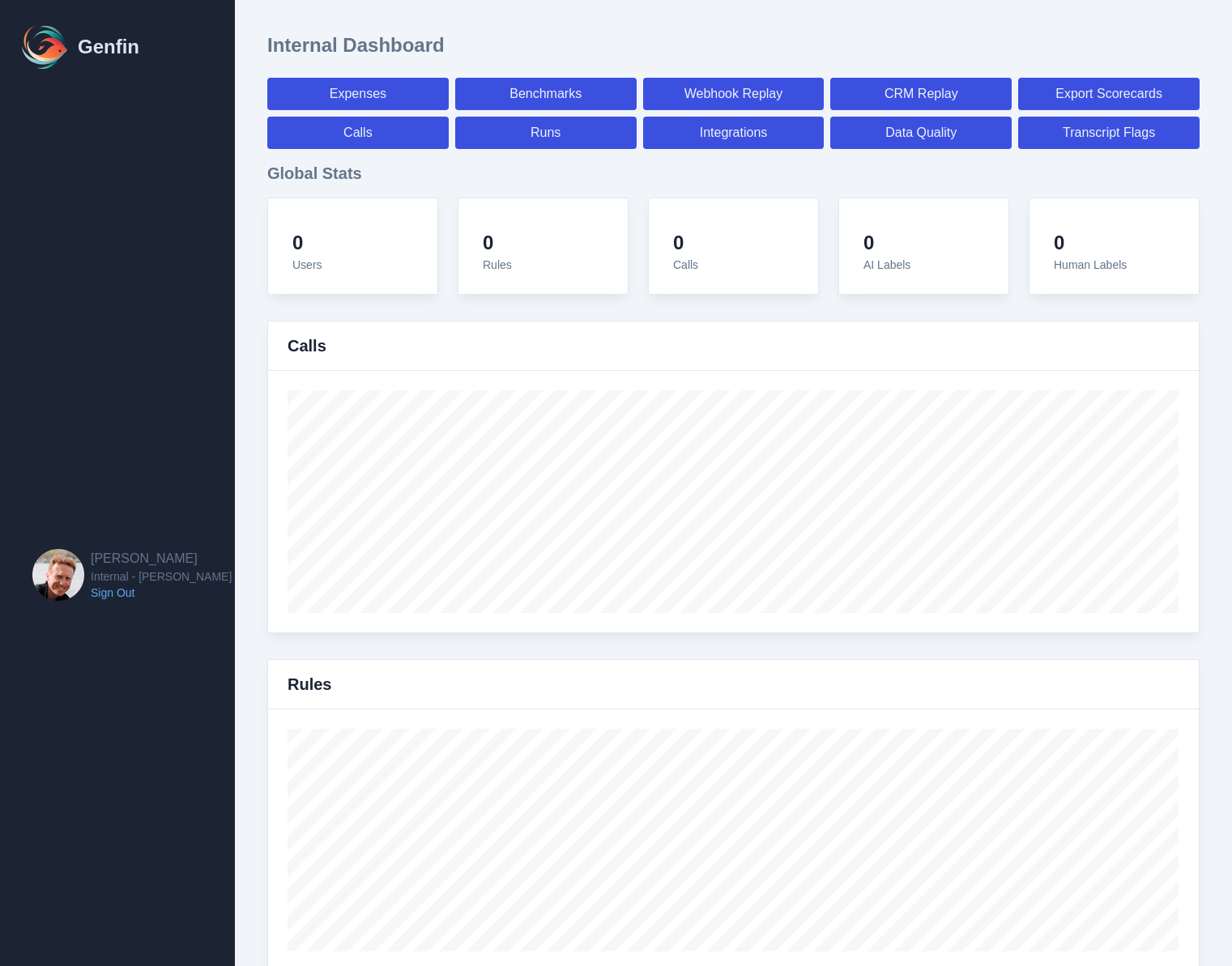
select select "7"
select select "paid"
select select "7"
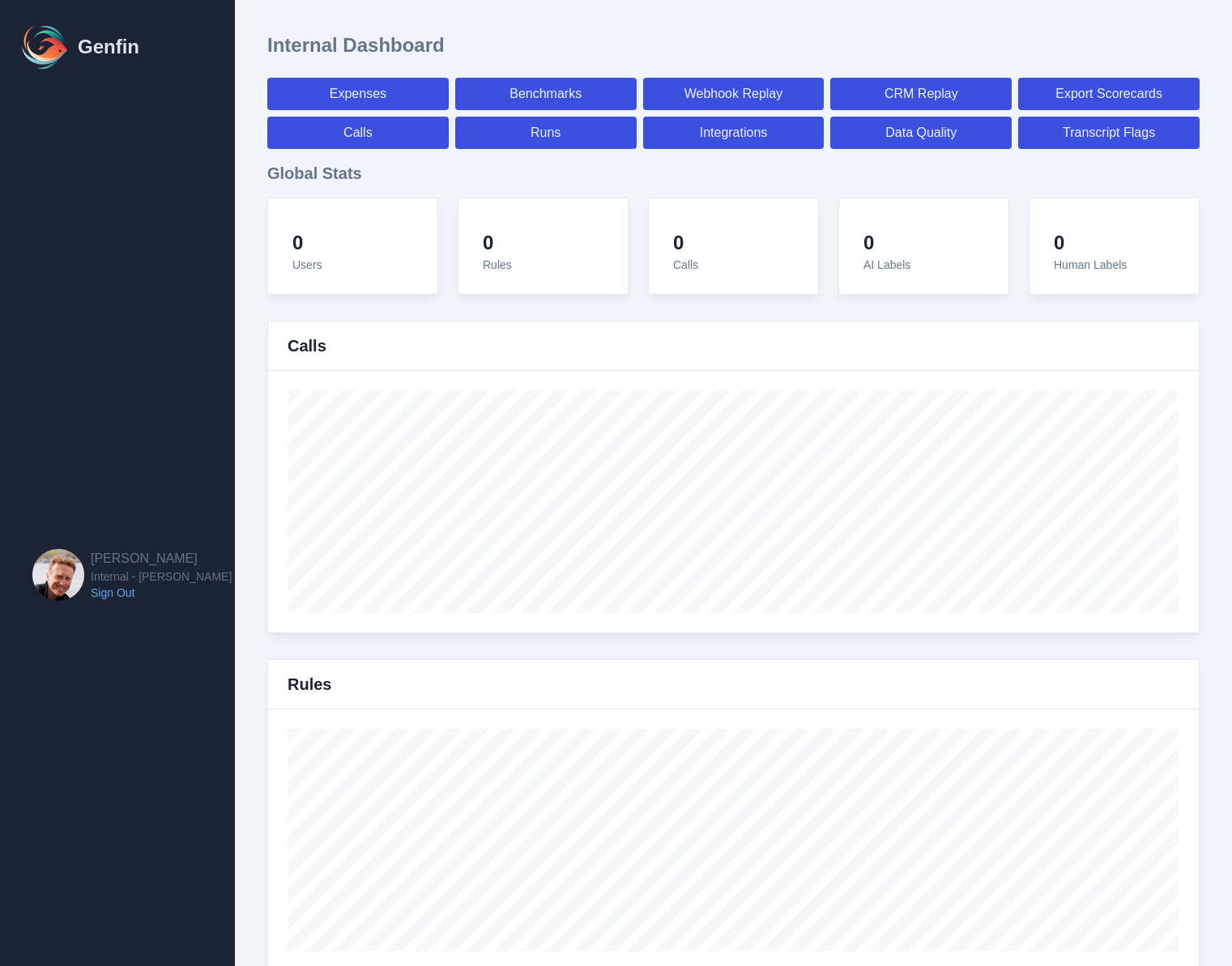
select select "7"
select select "paid"
select select "7"
select select "paid"
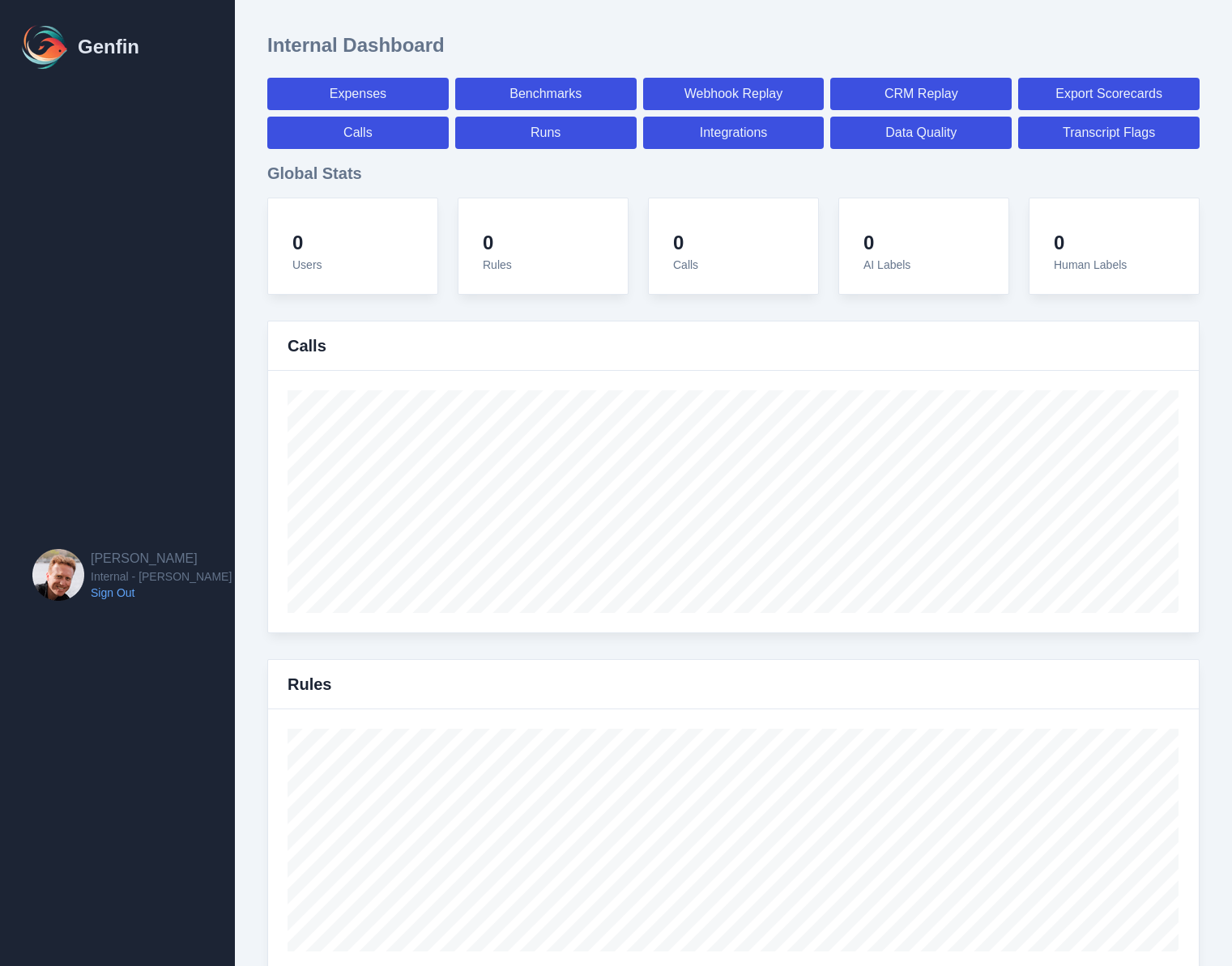
select select "7"
select select "paid"
select select "7"
select select "paid"
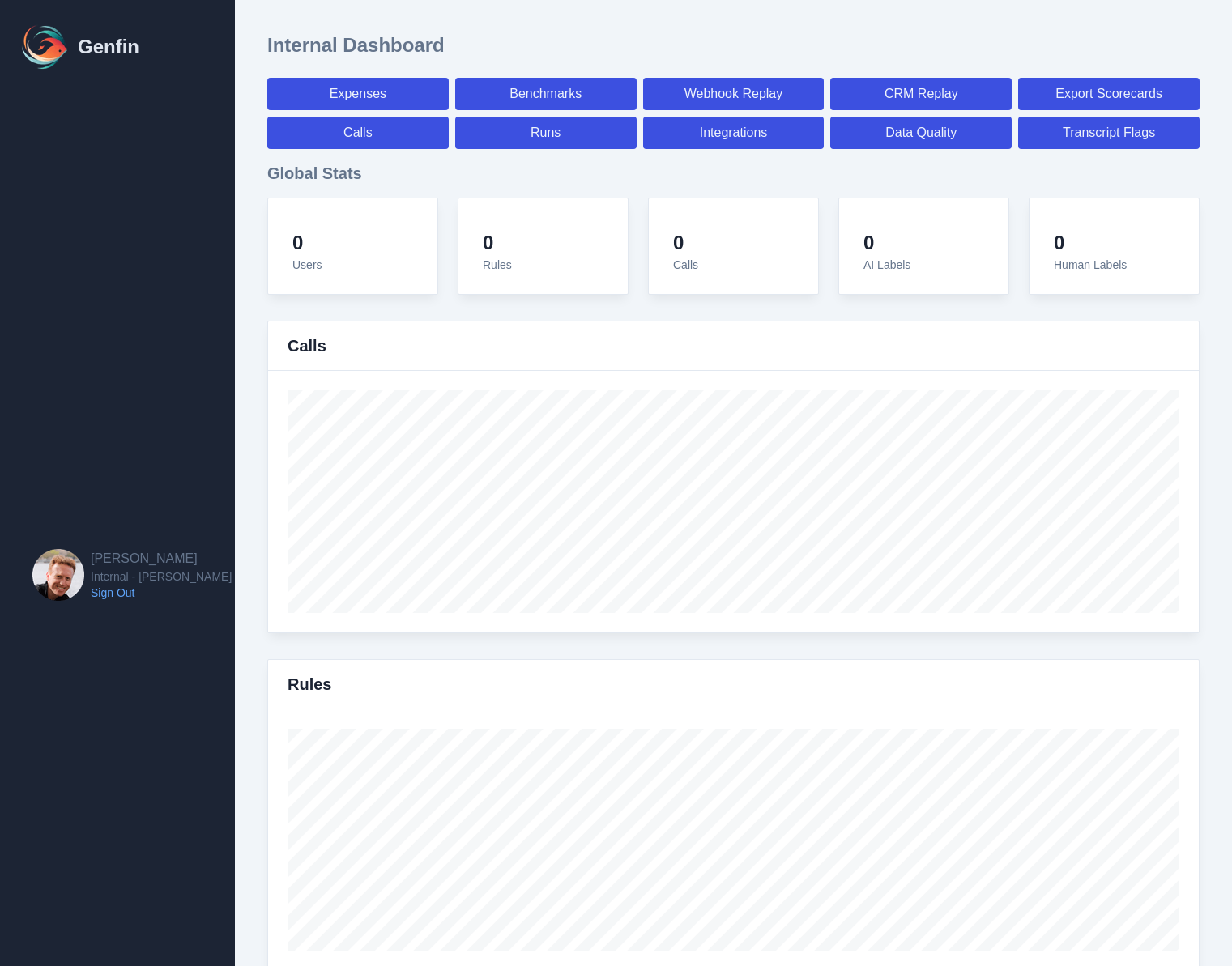
select select "7"
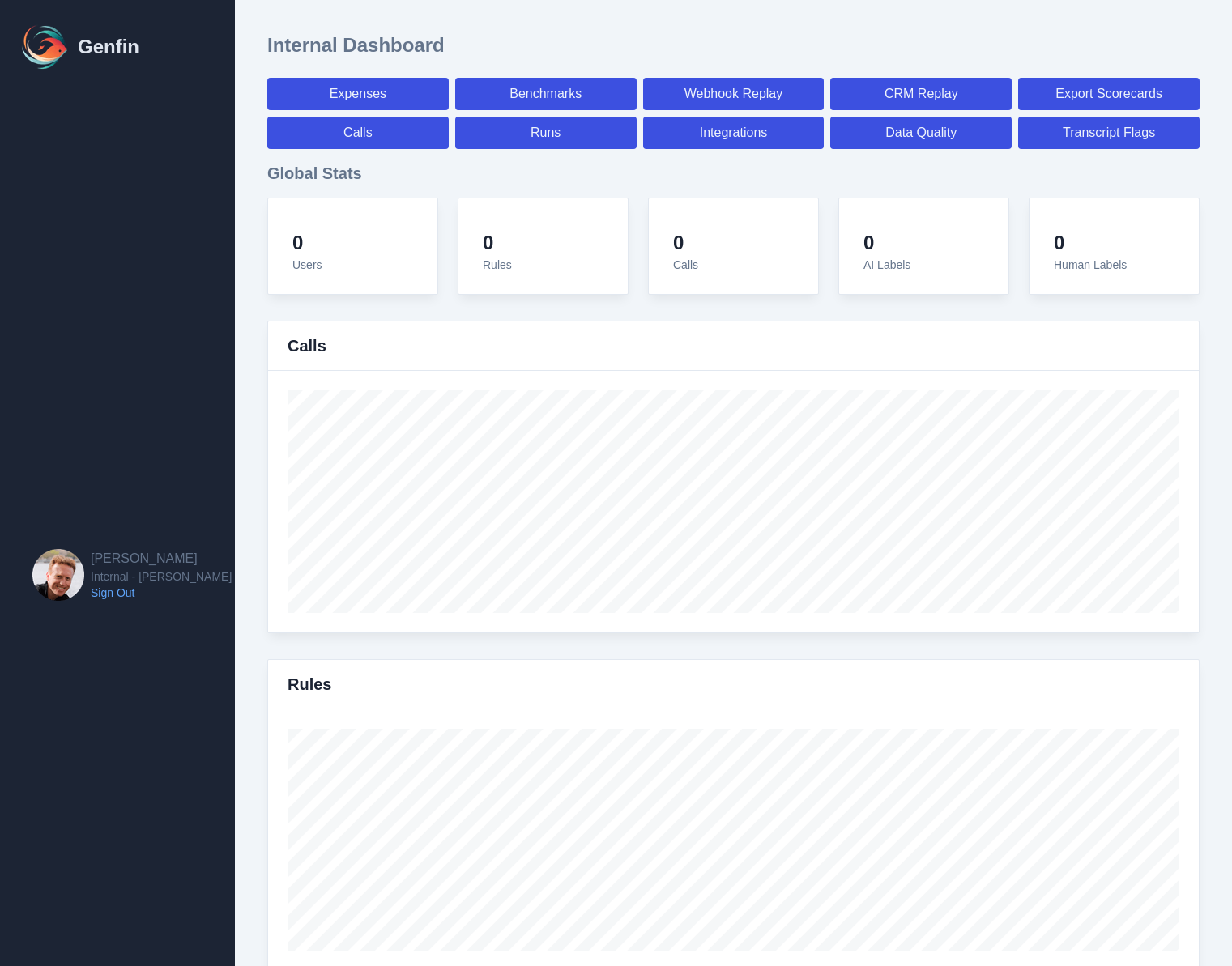
select select "7"
select select "paid"
select select "7"
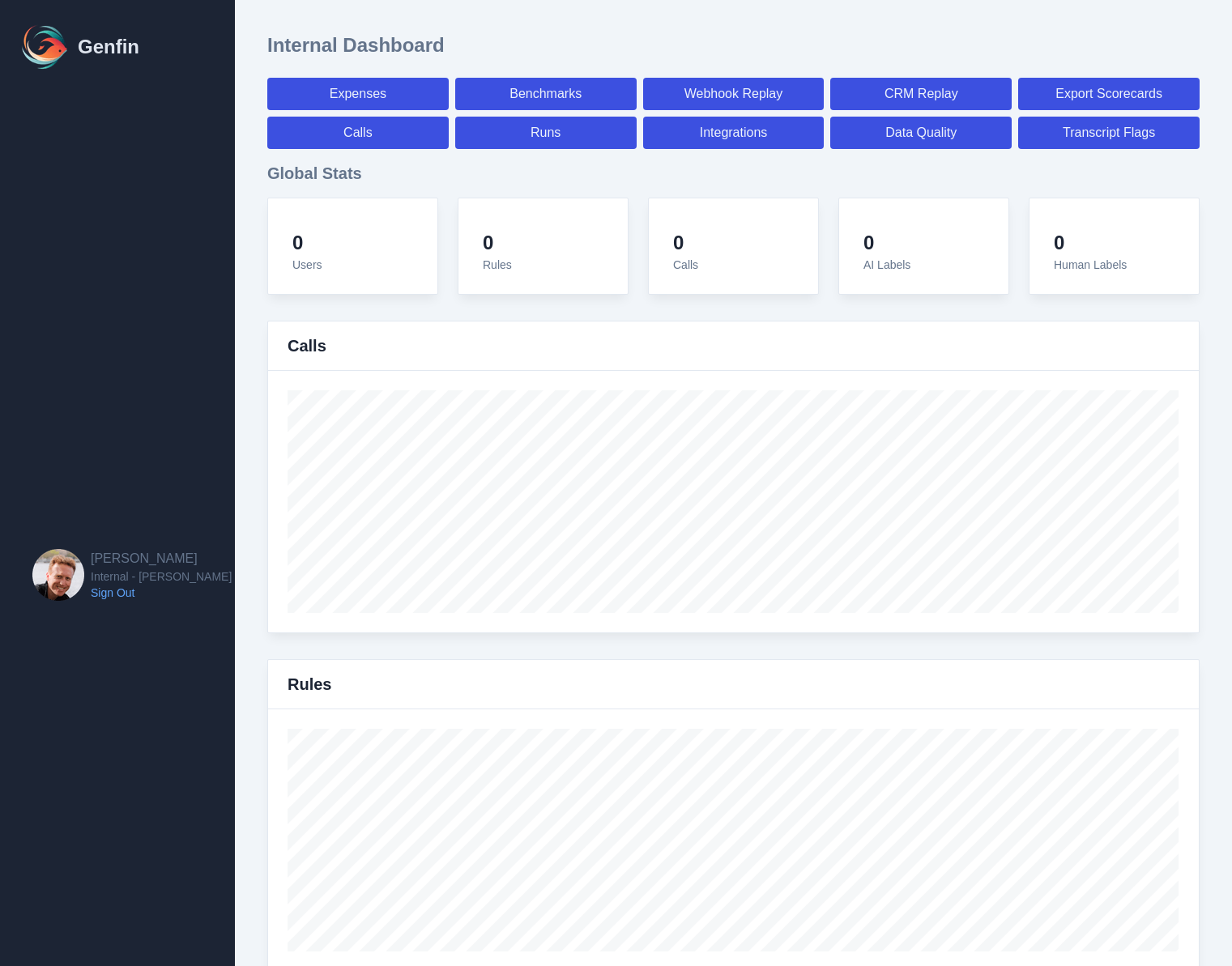
select select "7"
select select "paid"
select select "7"
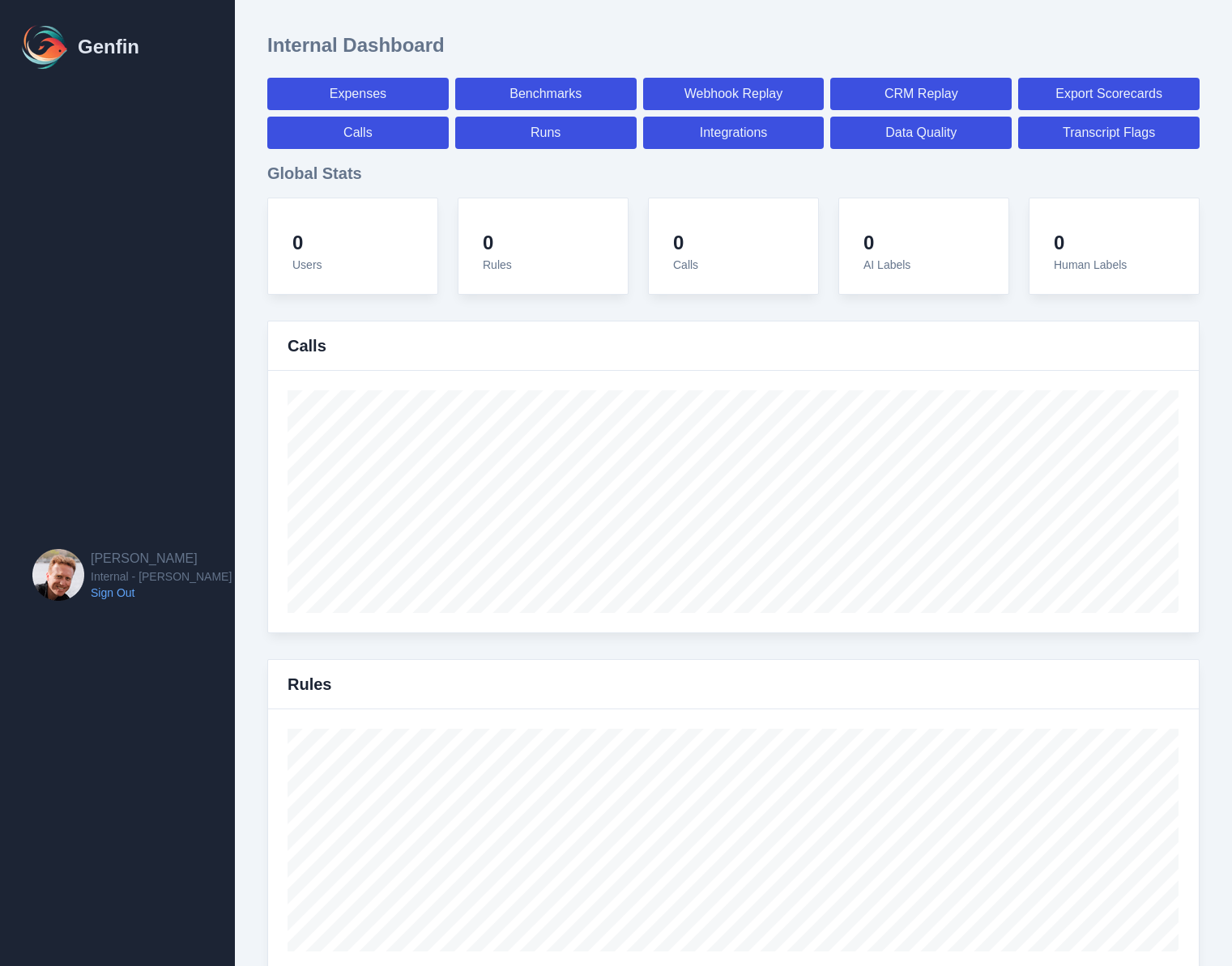
select select "7"
select select "paid"
select select "7"
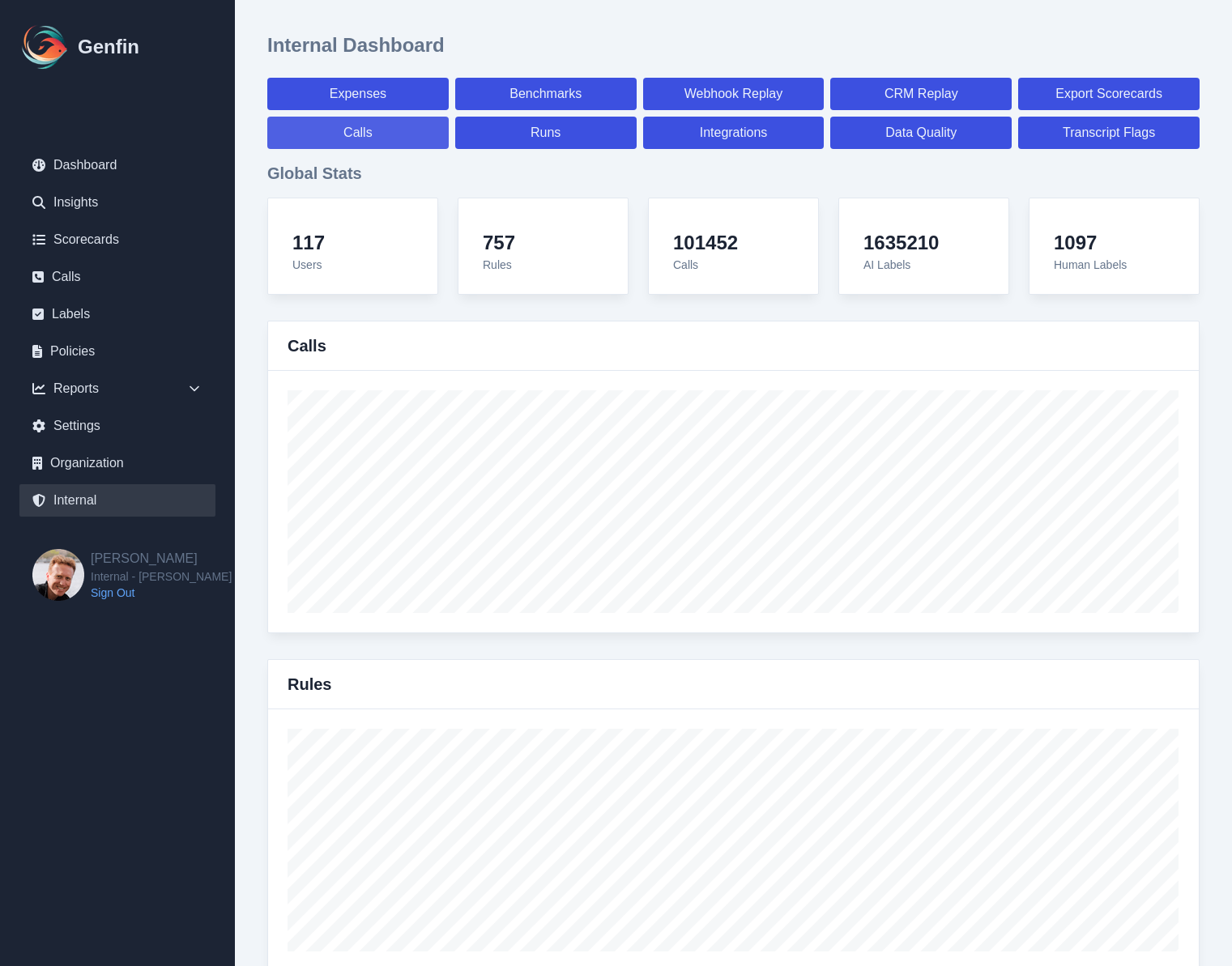
click at [360, 130] on link "Calls" at bounding box center [357, 132] width 182 height 32
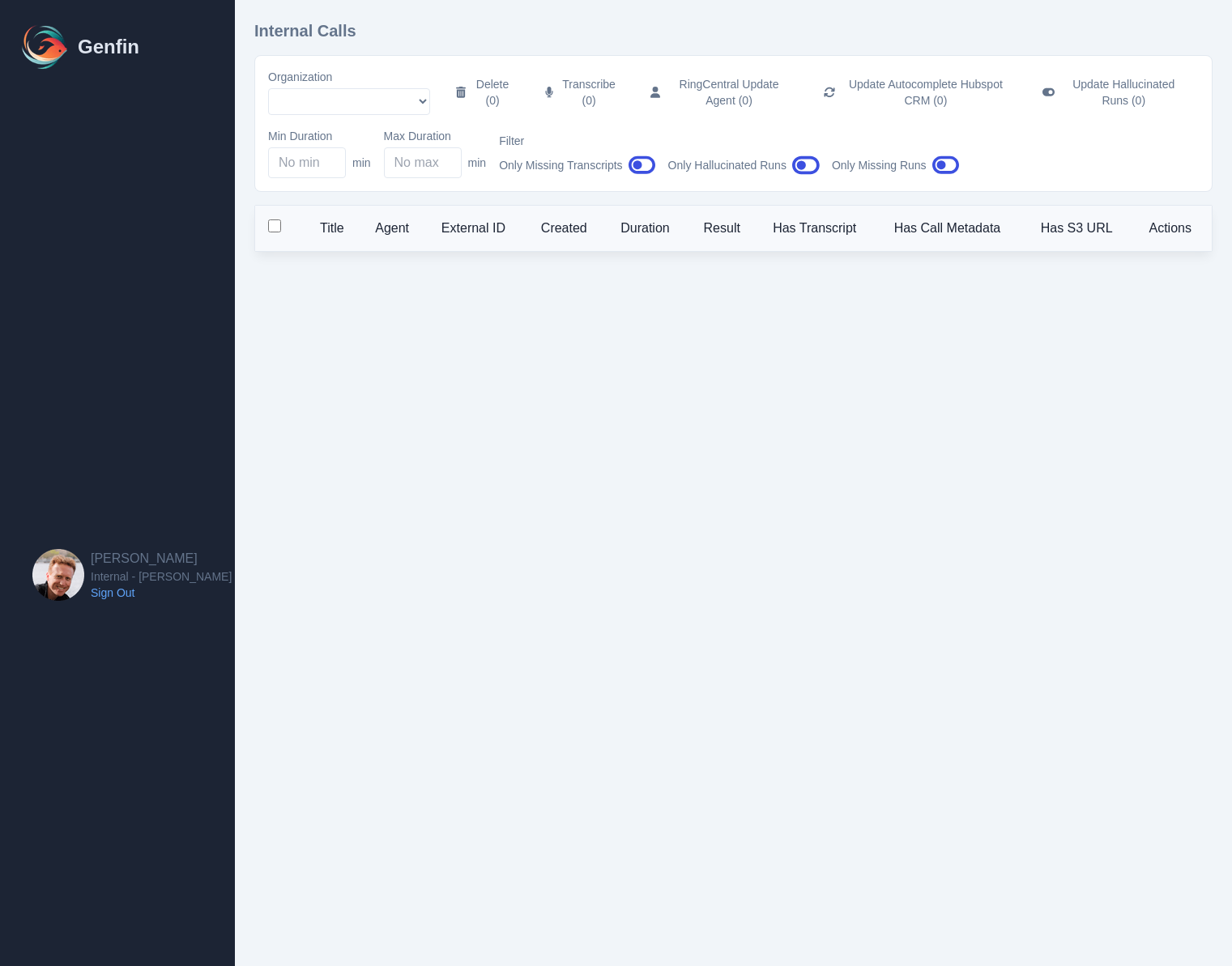
select select "51"
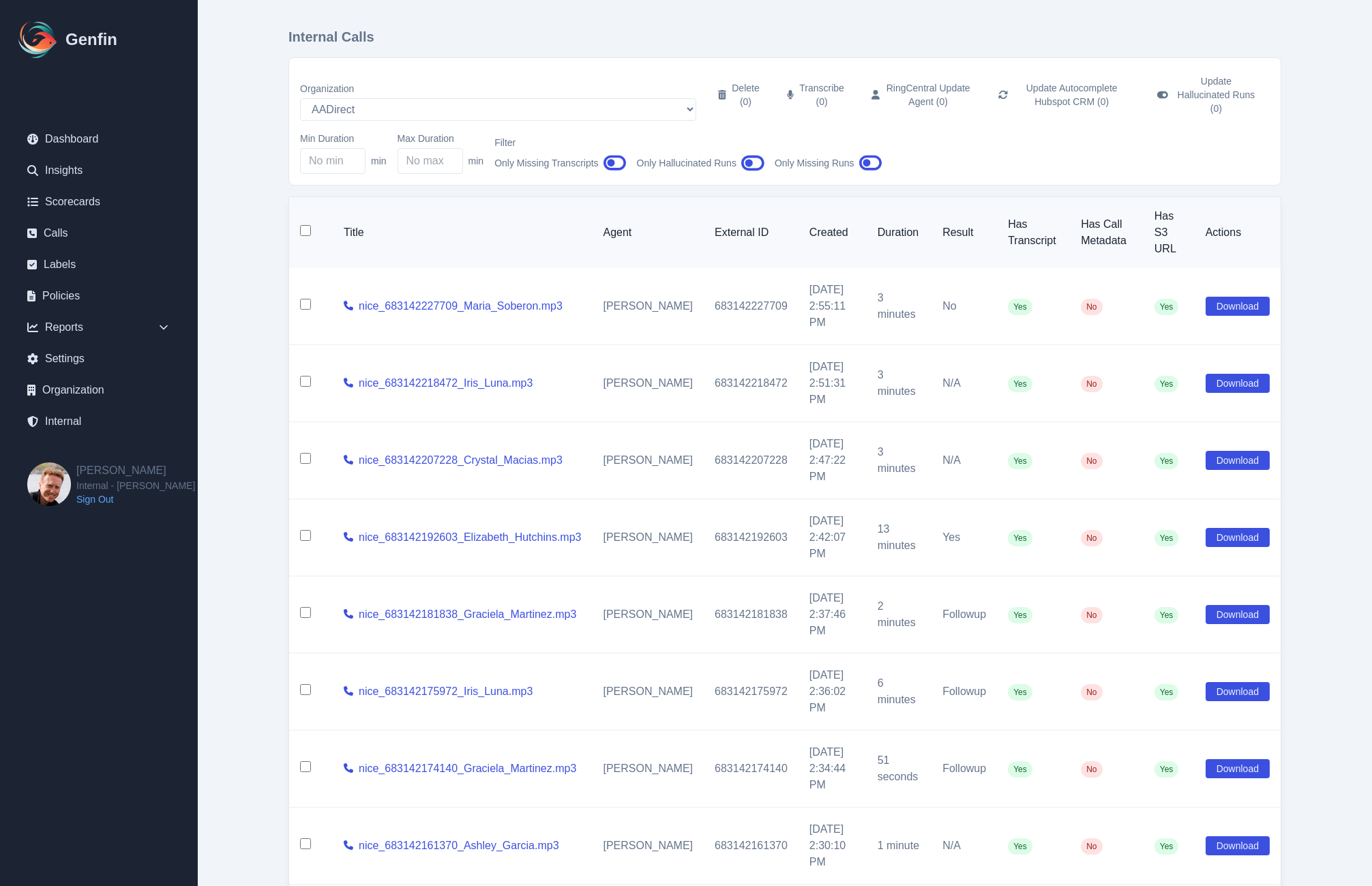
click at [611, 155] on icon "button" at bounding box center [615, 163] width 23 height 15
click at [610, 155] on icon "button" at bounding box center [615, 163] width 23 height 15
click at [469, 298] on link "nice_683142227709_Maria_Soberon.mp3" at bounding box center [461, 306] width 204 height 16
click at [275, 403] on div "Internal Calls Organization AADirect [DOMAIN_NAME] [DOMAIN_NAME] [DOMAIN_NAME] …" at bounding box center [785, 570] width 1048 height 1142
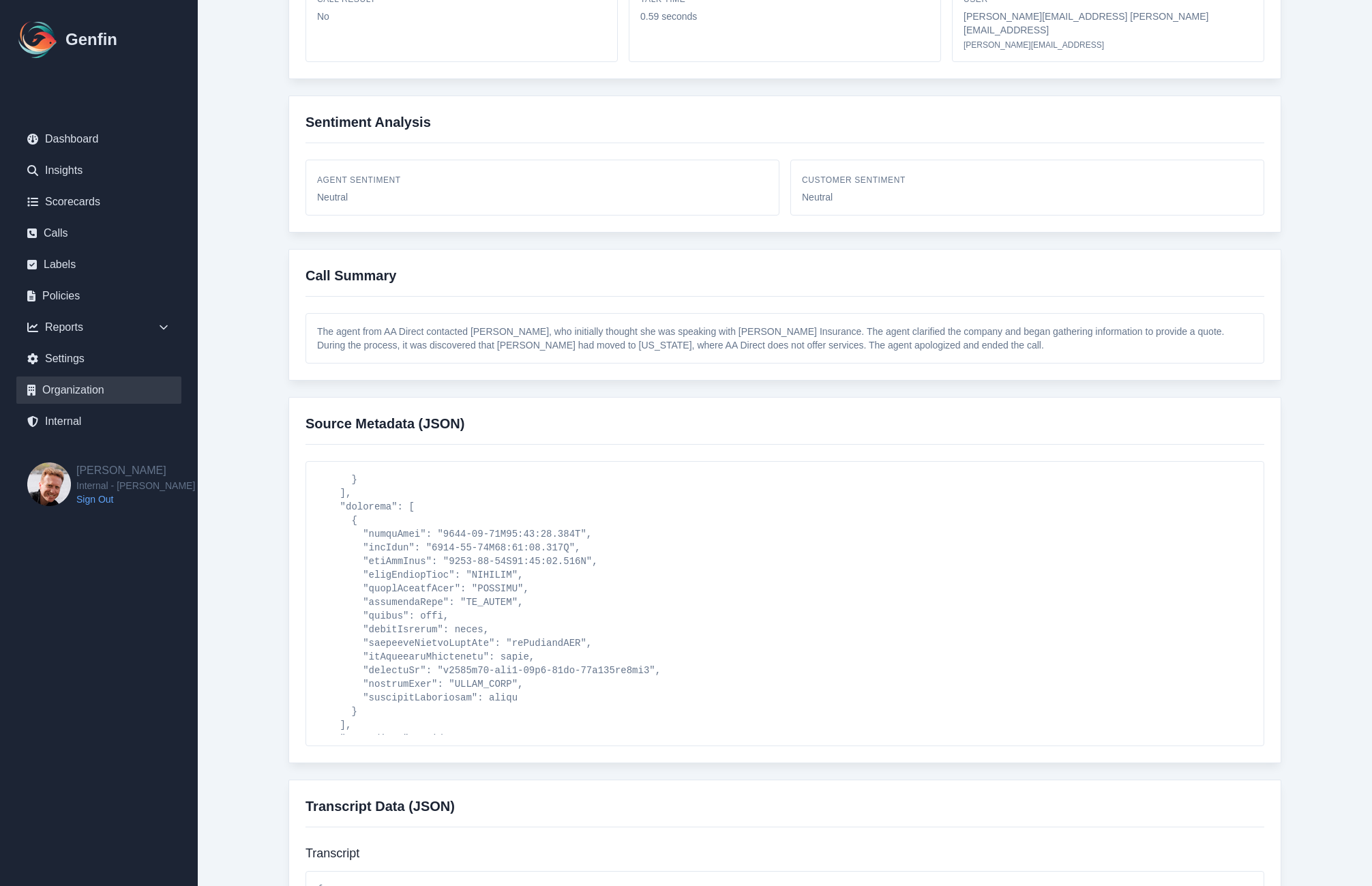
scroll to position [619, 0]
drag, startPoint x: 660, startPoint y: 650, endPoint x: 356, endPoint y: 649, distance: 304.0
click at [356, 649] on pre at bounding box center [785, 603] width 936 height 262
click at [564, 633] on pre at bounding box center [785, 603] width 936 height 262
click at [263, 554] on div "Call Metadata Back to Calls nice_683142227709_Maria_Soberon.mp3 Call ID 108266 …" at bounding box center [785, 554] width 1048 height 1765
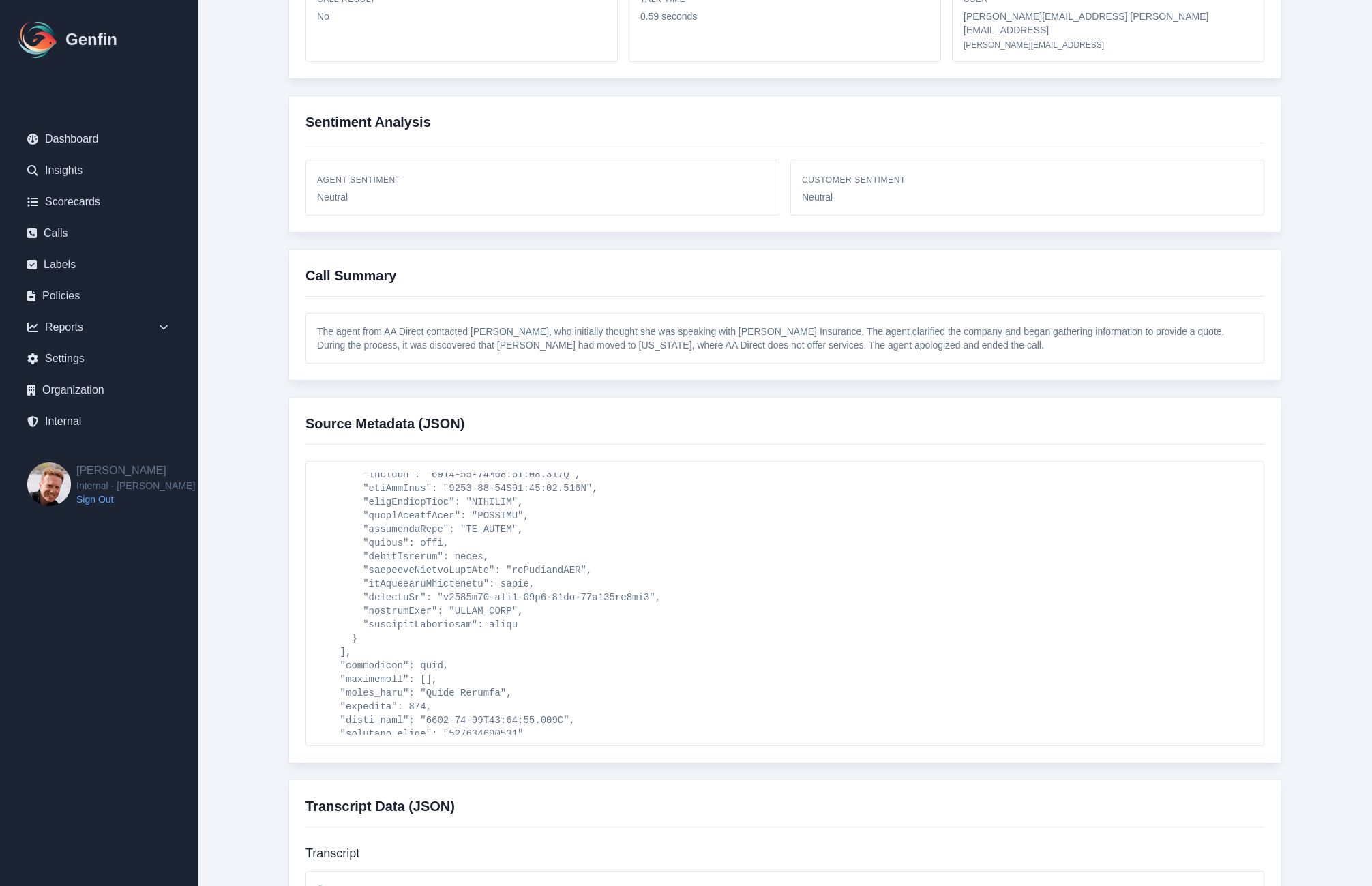
click at [335, 537] on pre at bounding box center [785, 603] width 936 height 262
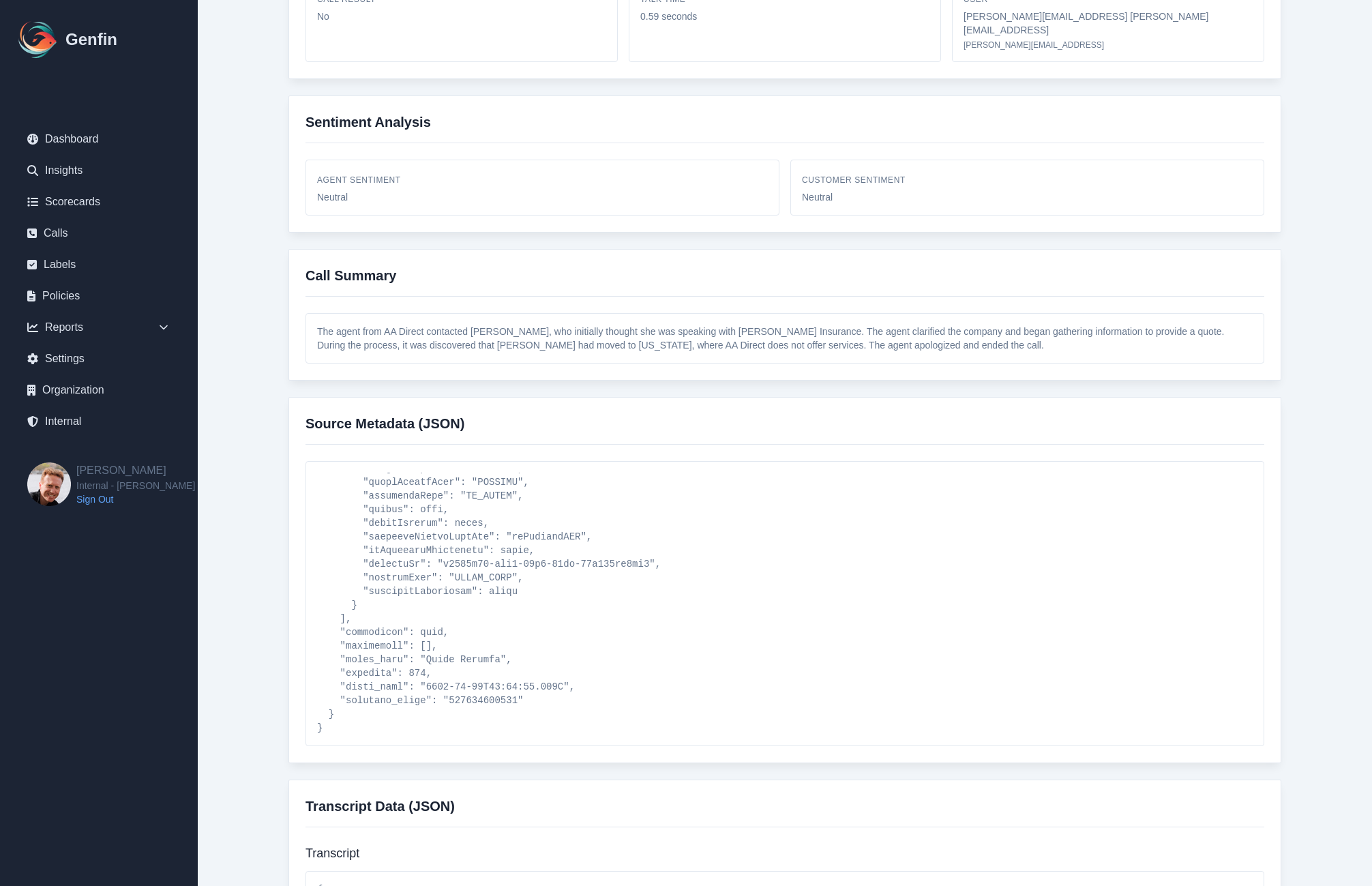
click at [325, 710] on pre at bounding box center [785, 603] width 936 height 262
